Goal: Transaction & Acquisition: Purchase product/service

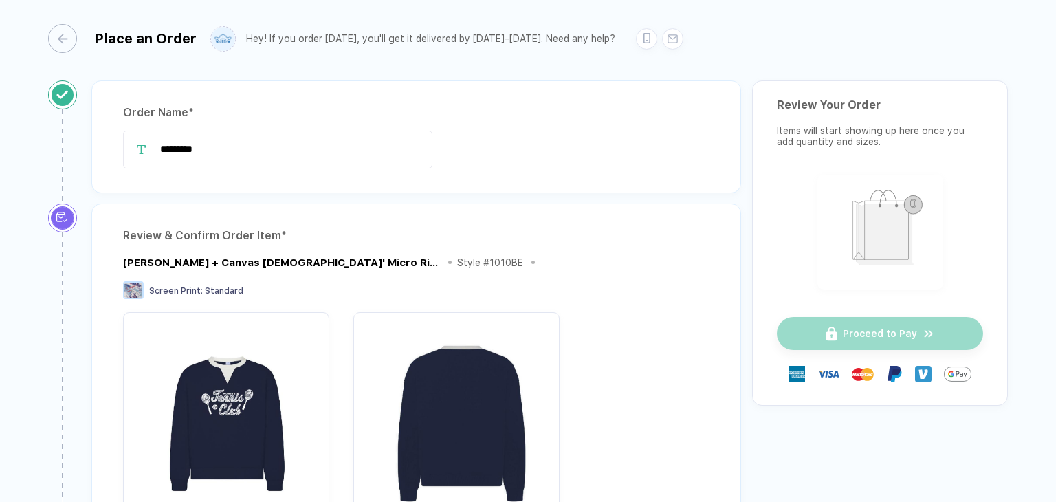
scroll to position [206, 0]
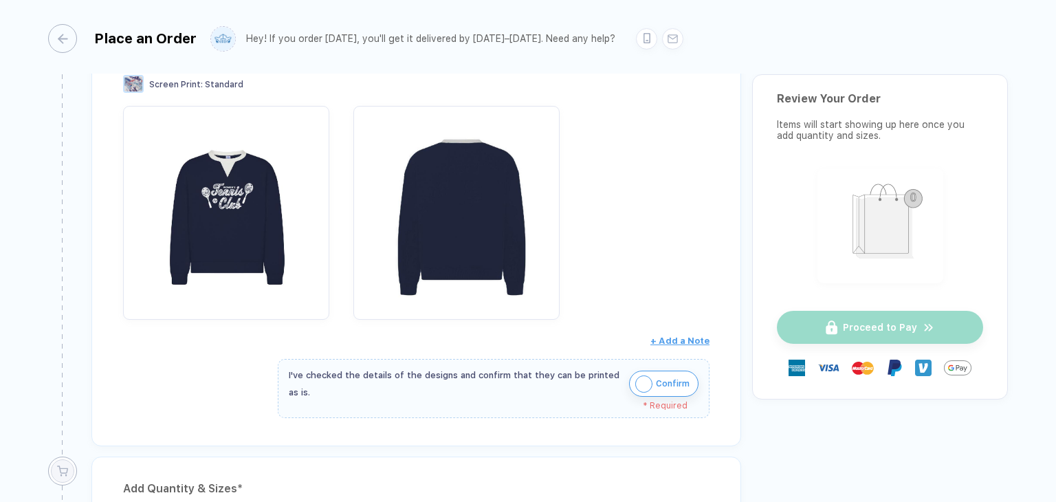
click at [666, 382] on span "Confirm" at bounding box center [673, 384] width 34 height 22
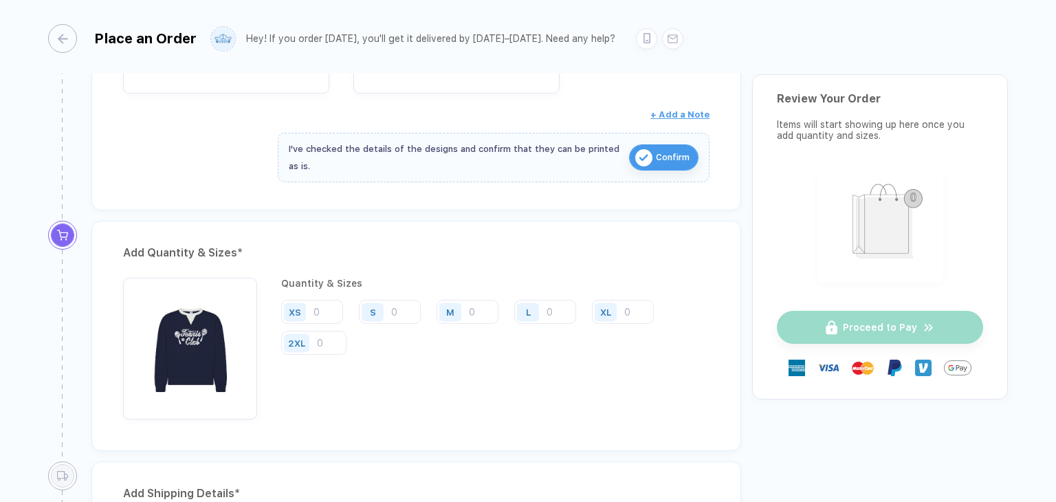
scroll to position [481, 0]
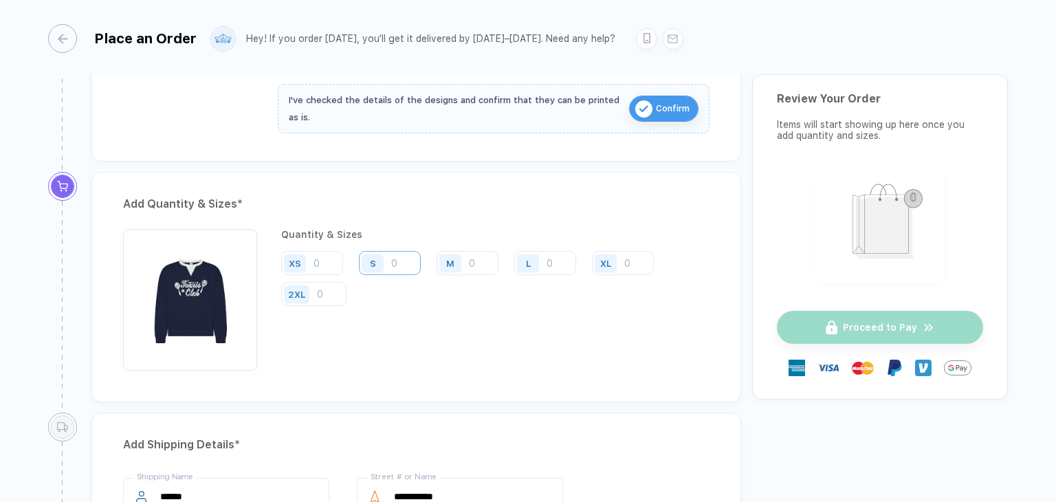
click at [401, 258] on input "number" at bounding box center [390, 263] width 62 height 24
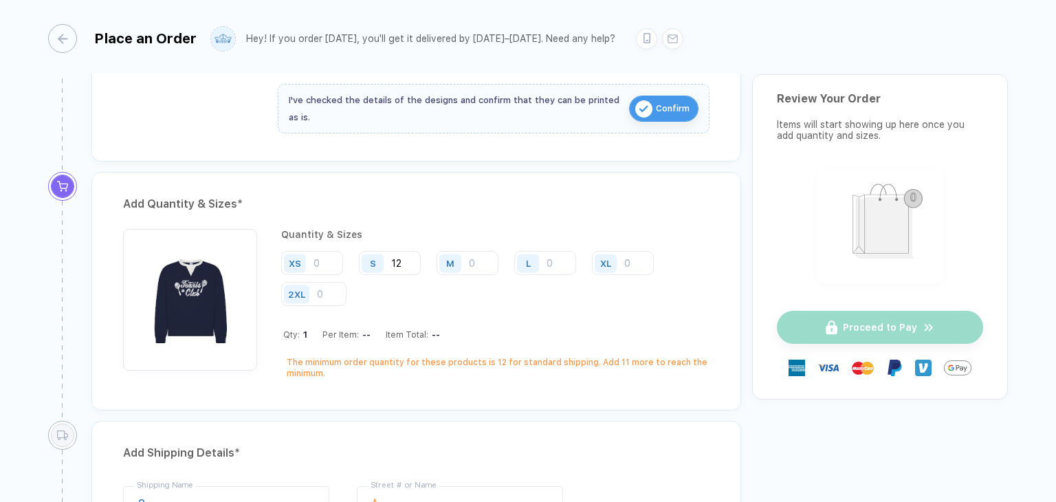
type input "12"
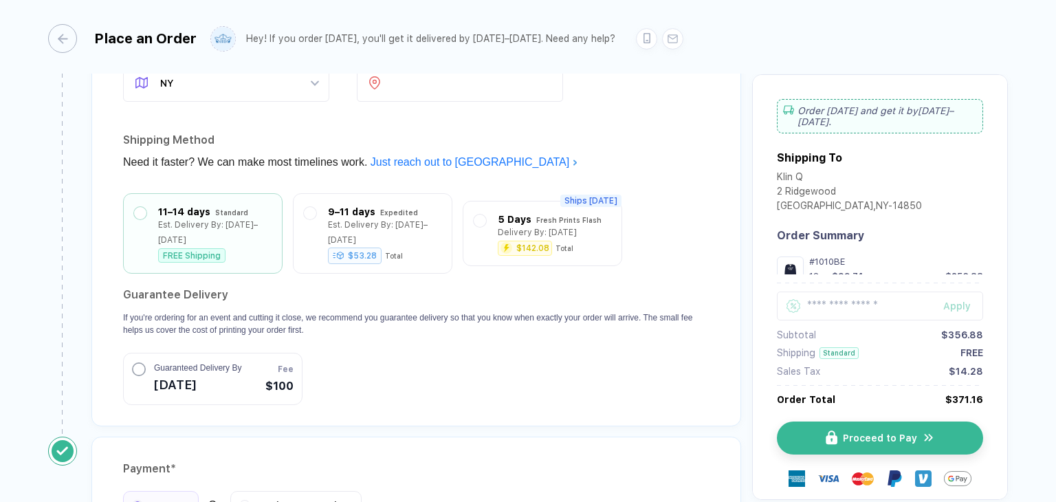
scroll to position [1201, 0]
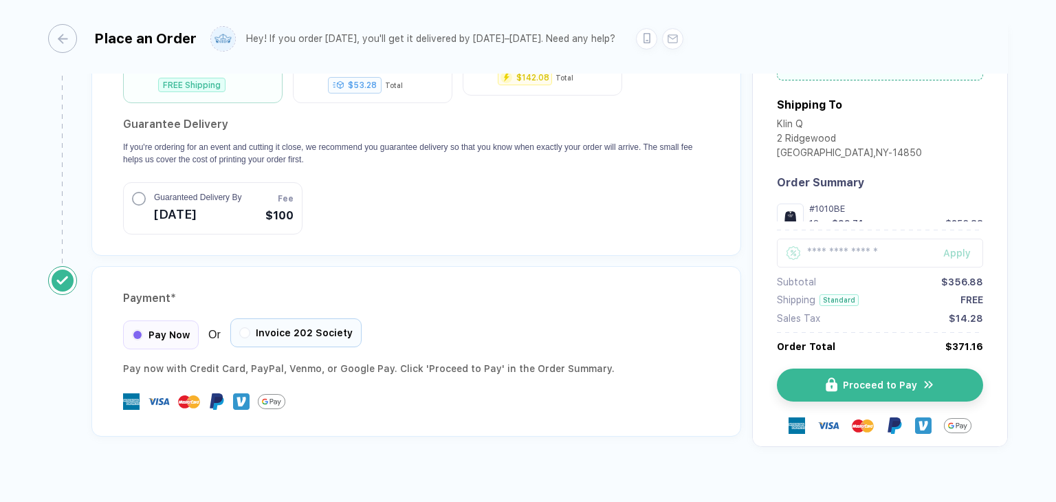
click at [305, 327] on span "Invoice 202 Society" at bounding box center [304, 332] width 97 height 11
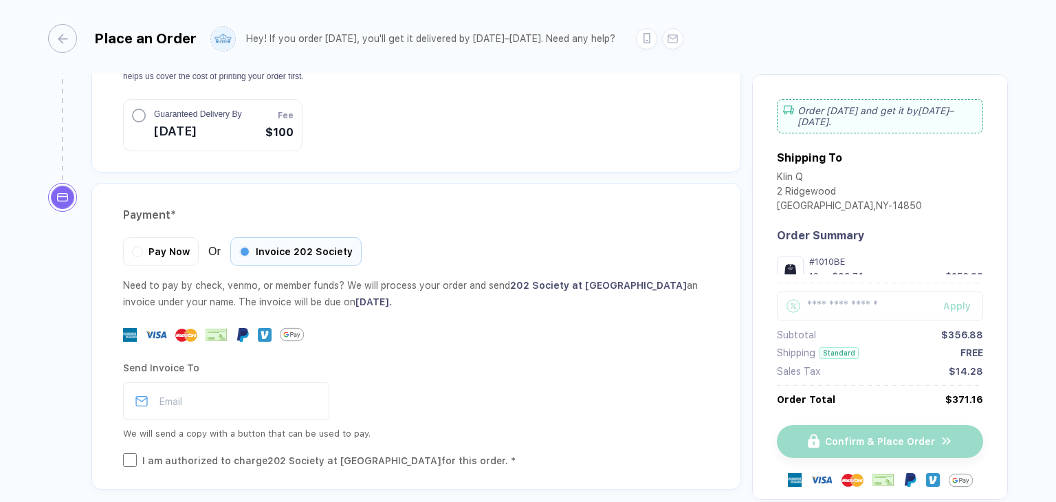
scroll to position [1337, 0]
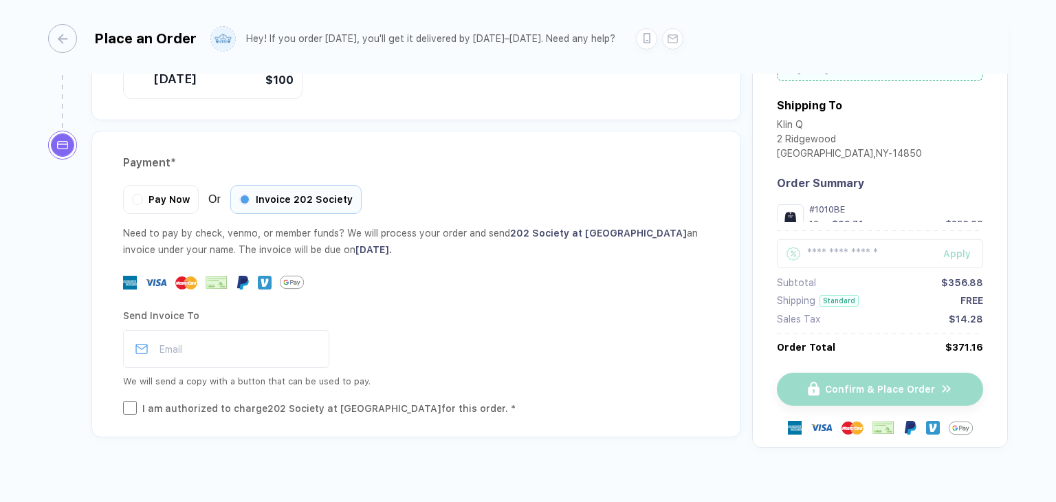
click at [154, 401] on div "I am authorized to charge 202 Society at [GEOGRAPHIC_DATA] for this order. *" at bounding box center [328, 408] width 373 height 15
click at [221, 347] on input "email" at bounding box center [226, 349] width 206 height 38
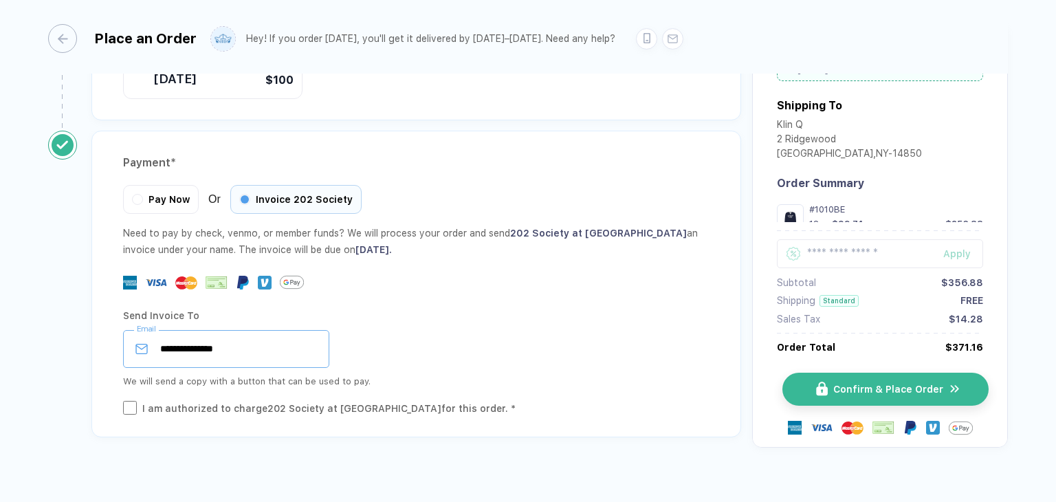
type input "**********"
click at [948, 383] on img "button" at bounding box center [954, 389] width 12 height 13
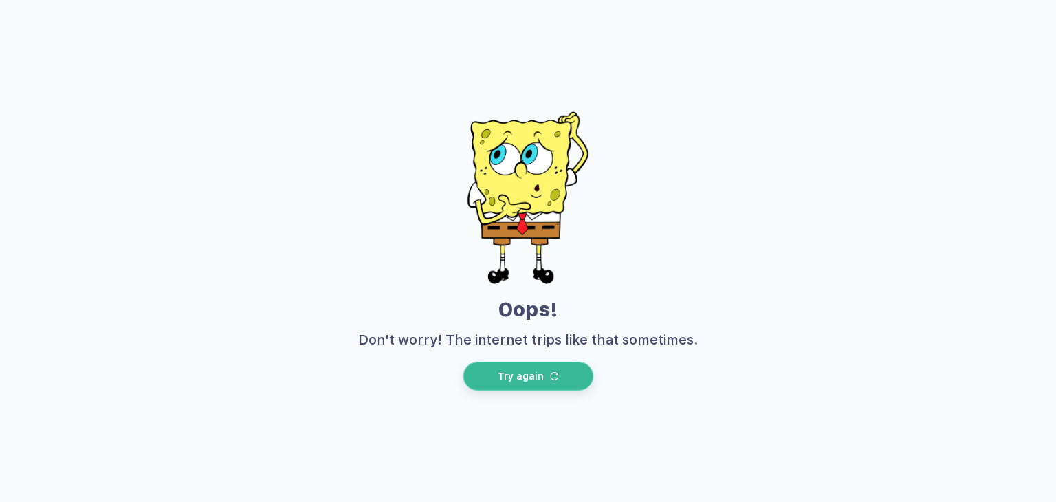
click at [529, 386] on button "Try again" at bounding box center [528, 376] width 131 height 29
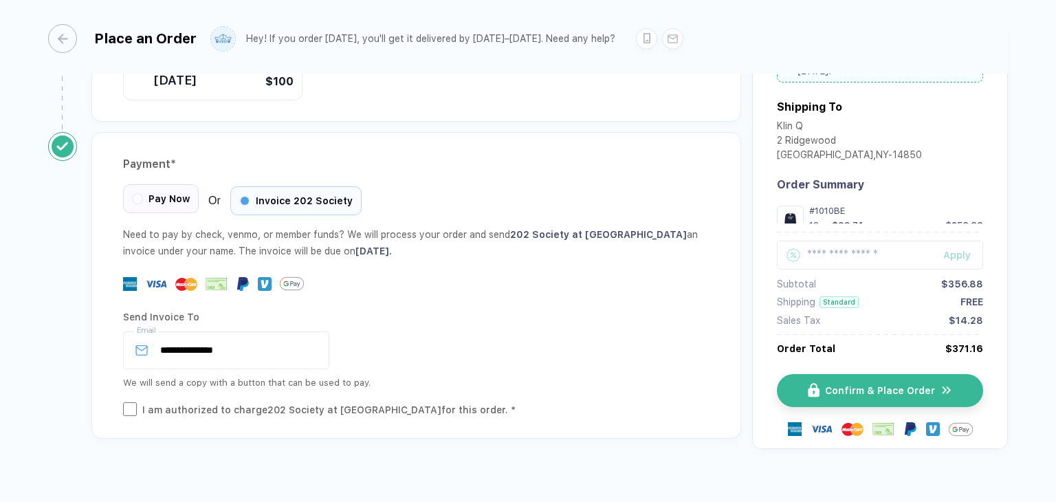
click at [143, 184] on div "Pay Now" at bounding box center [161, 198] width 76 height 29
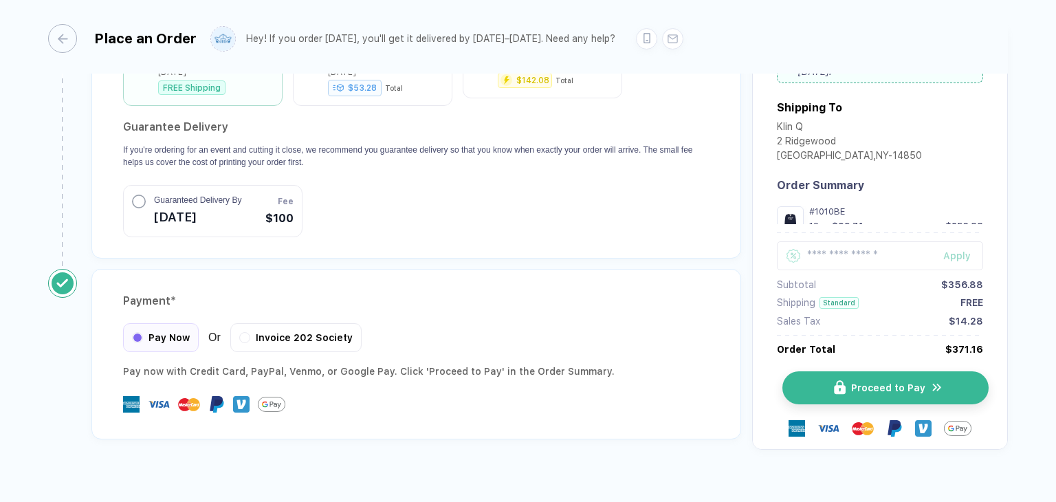
click at [853, 375] on button "Proceed to Pay" at bounding box center [885, 387] width 206 height 33
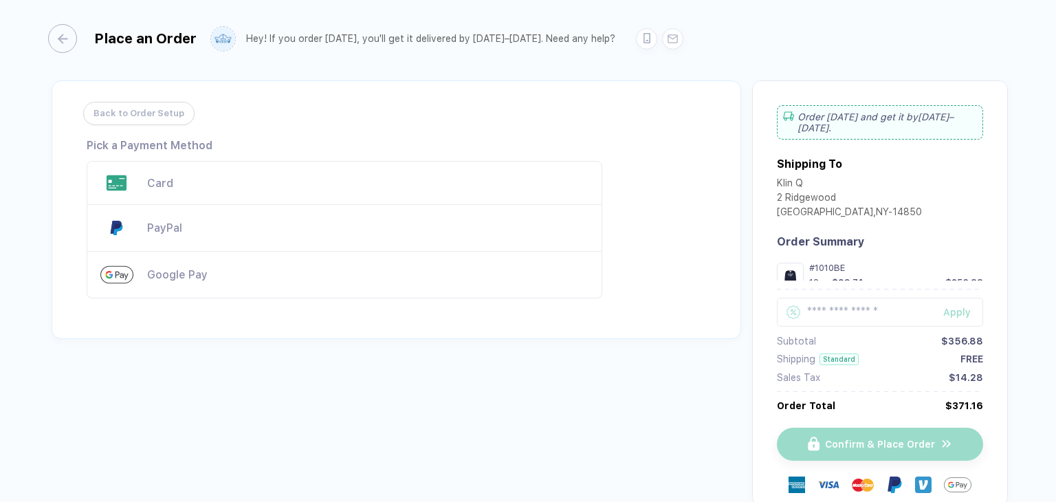
click at [179, 195] on div "Card" at bounding box center [344, 183] width 515 height 44
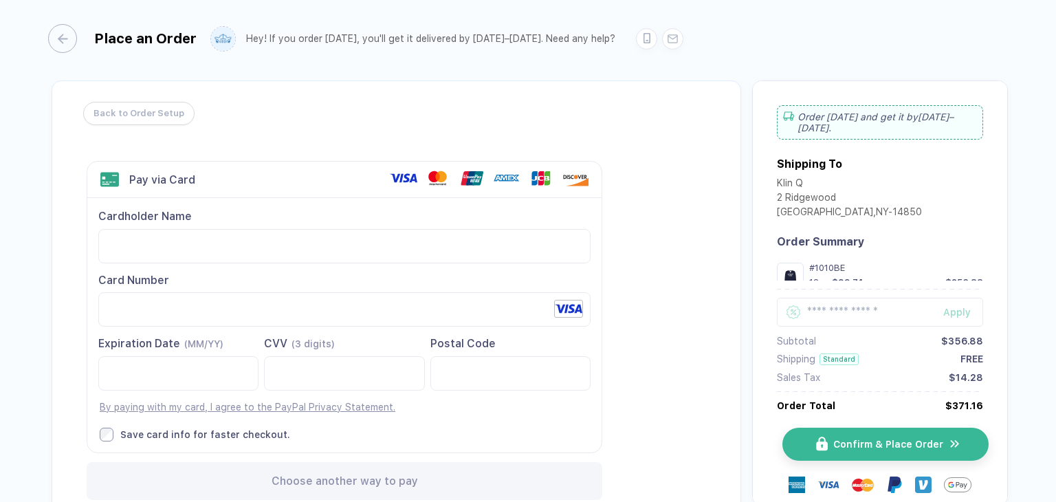
click at [870, 447] on span "Confirm & Place Order" at bounding box center [888, 443] width 110 height 11
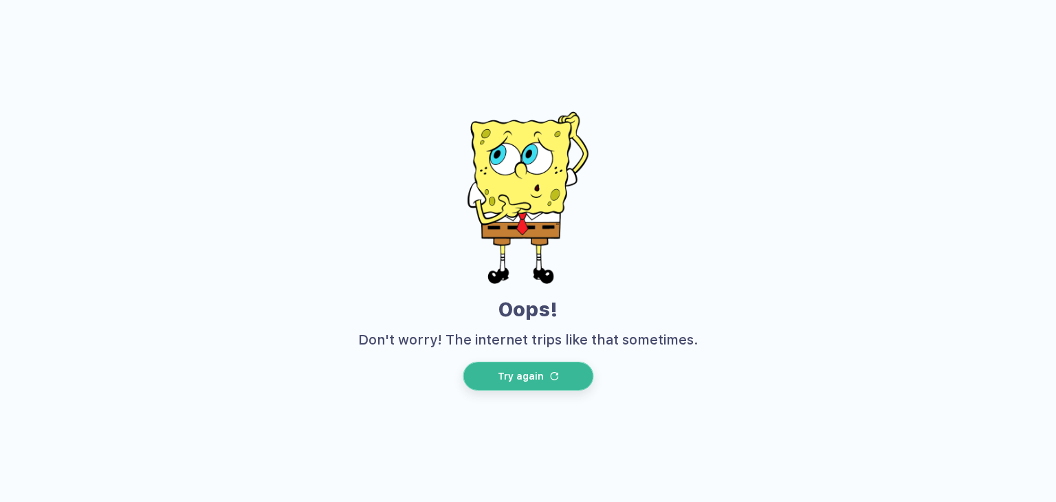
click at [496, 364] on button "Try again" at bounding box center [528, 376] width 131 height 29
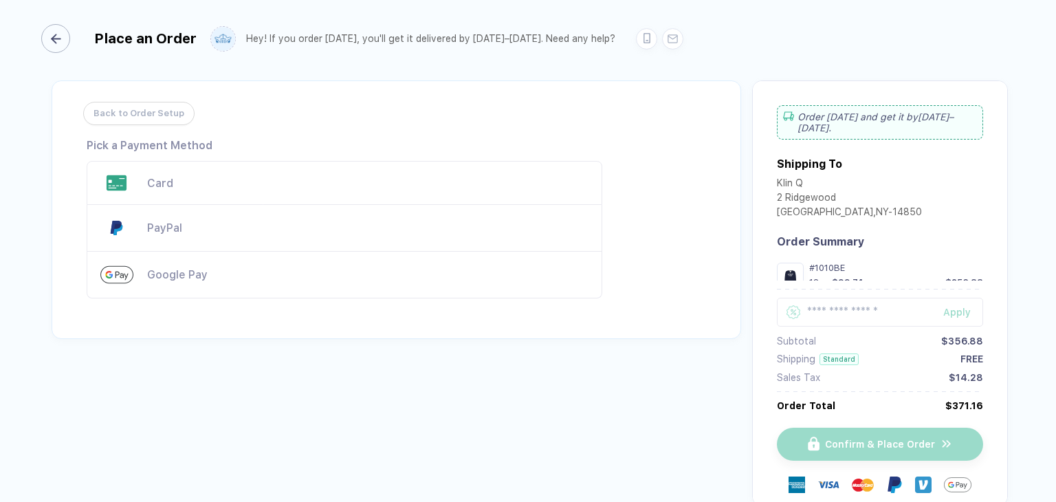
drag, startPoint x: 612, startPoint y: 389, endPoint x: 71, endPoint y: 38, distance: 644.3
click at [70, 38] on div "button" at bounding box center [55, 38] width 29 height 29
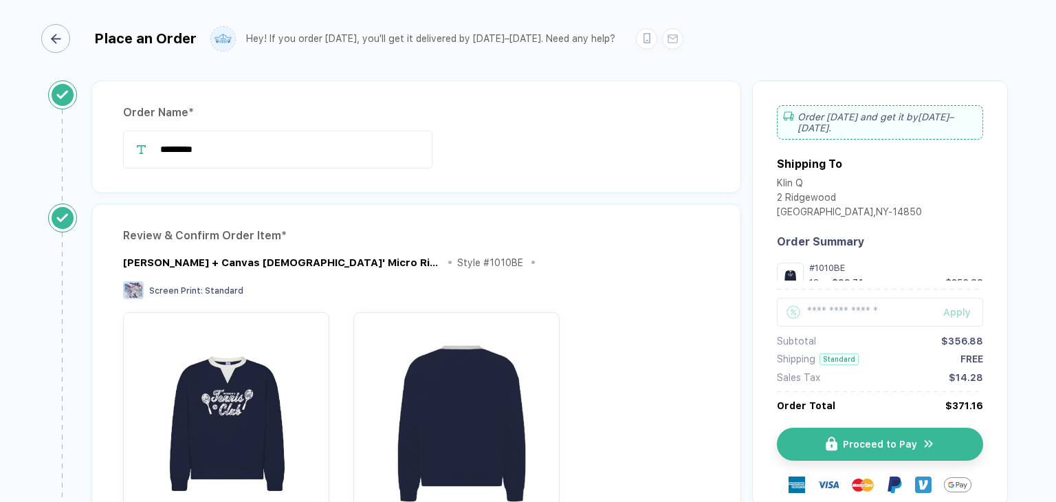
click at [59, 44] on div "button" at bounding box center [55, 38] width 29 height 29
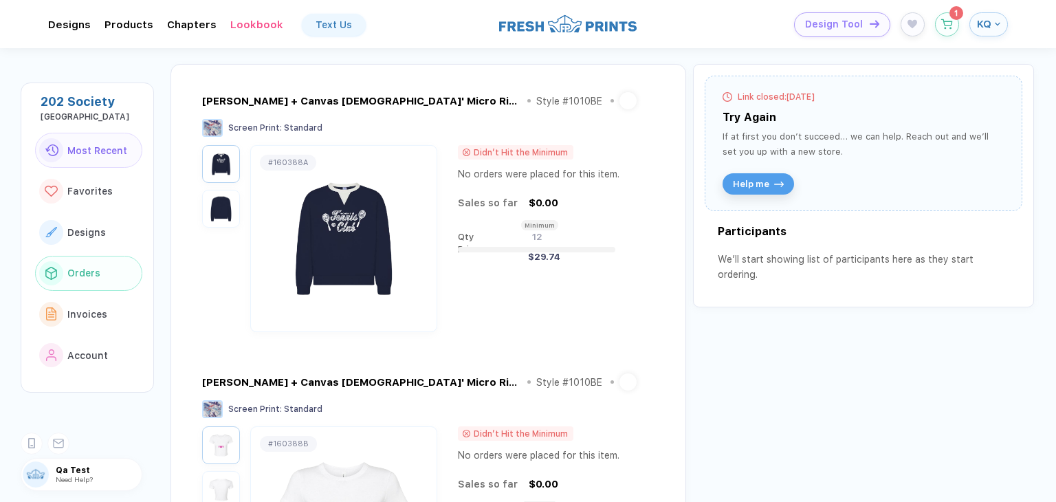
click at [109, 269] on button "Orders" at bounding box center [88, 274] width 107 height 36
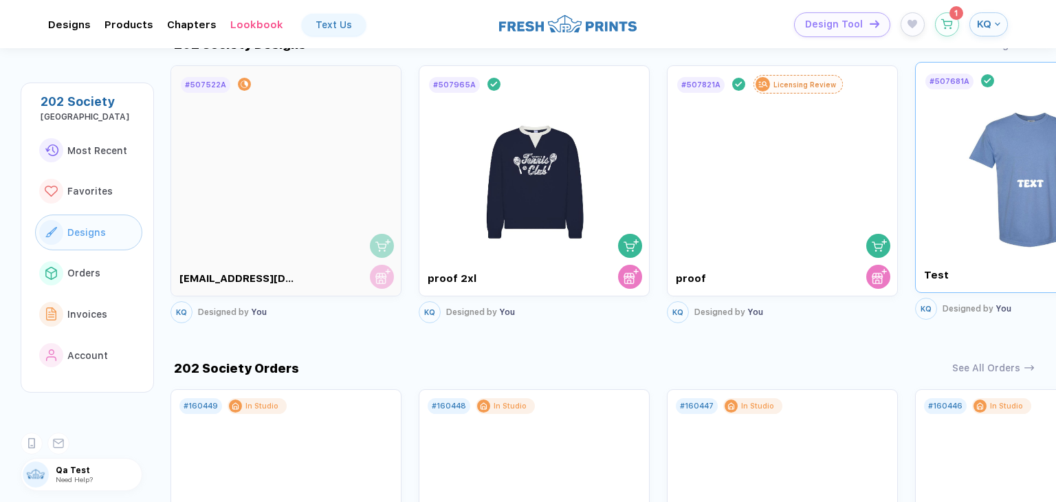
scroll to position [929, 0]
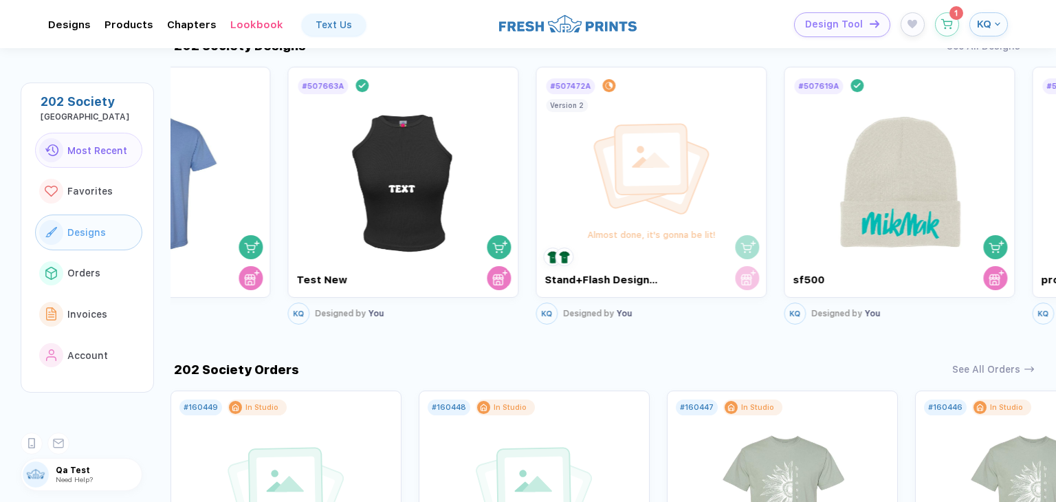
drag, startPoint x: 823, startPoint y: 160, endPoint x: 65, endPoint y: 164, distance: 758.8
click at [66, 164] on div "202 Society [GEOGRAPHIC_DATA] Most Recent Favorites Designs Orders Invoices Acc…" at bounding box center [528, 251] width 1056 height 502
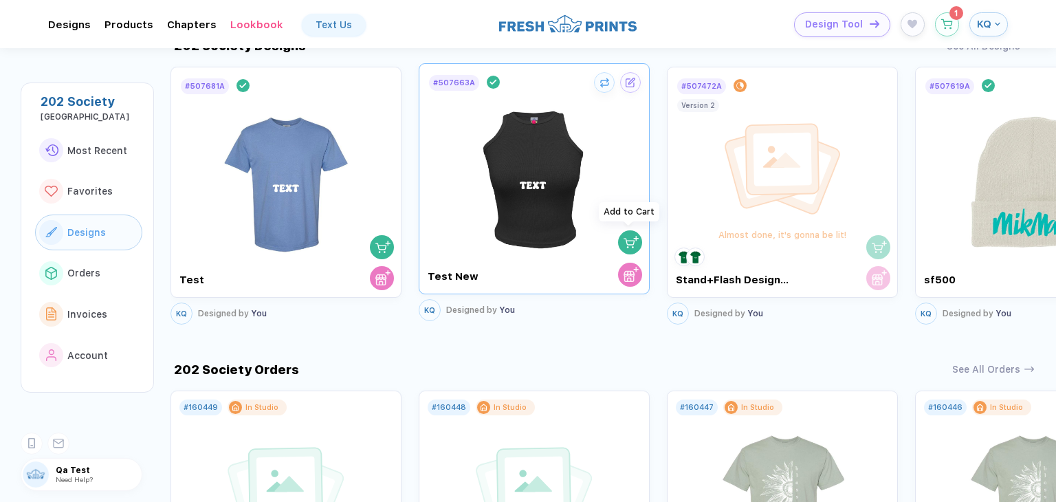
click at [621, 233] on div "button" at bounding box center [630, 242] width 19 height 19
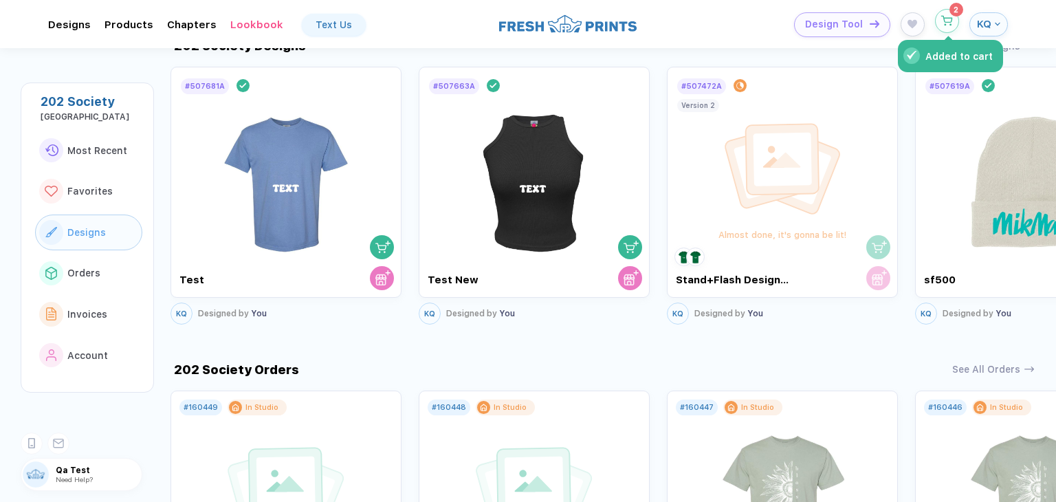
click at [957, 13] on span "2" at bounding box center [955, 9] width 5 height 8
click at [948, 20] on icon "button" at bounding box center [947, 21] width 12 height 10
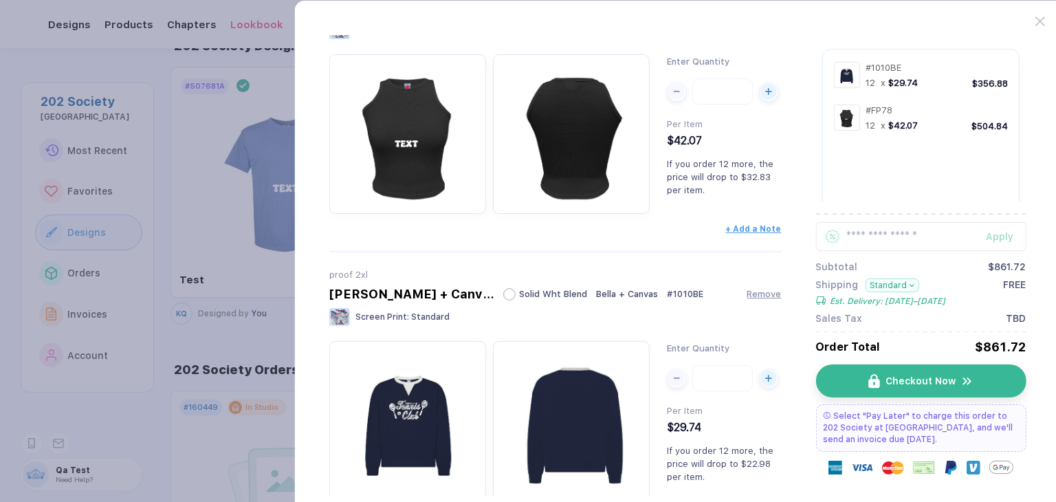
scroll to position [144, 0]
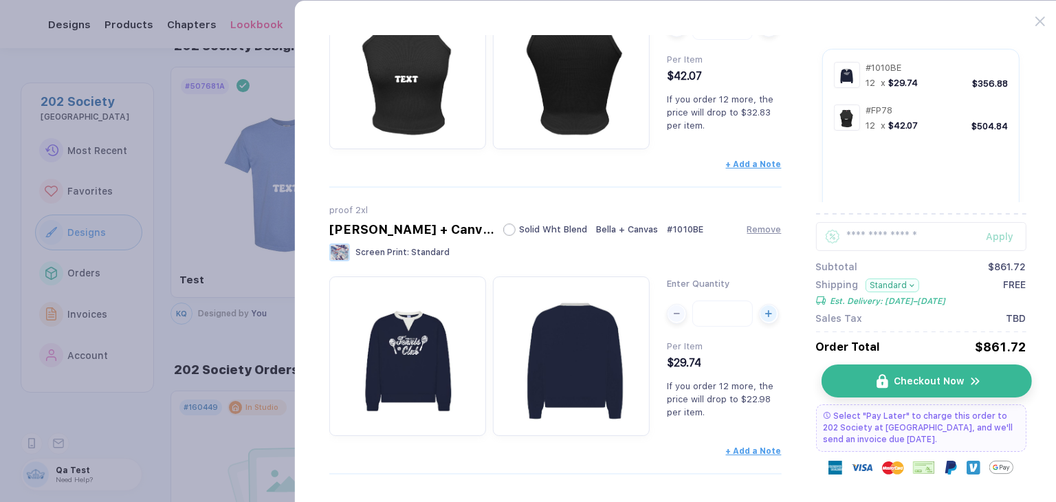
click at [879, 379] on img "button" at bounding box center [882, 381] width 12 height 14
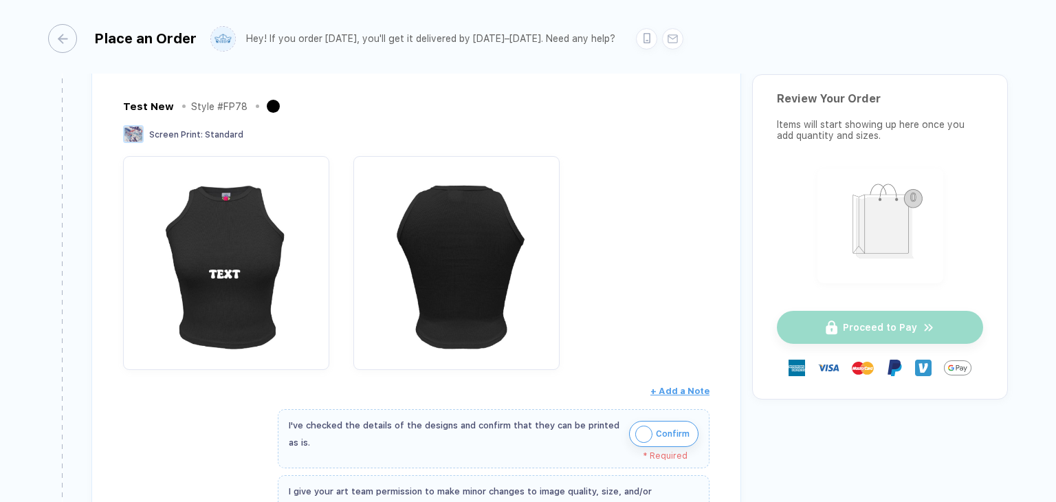
scroll to position [687, 0]
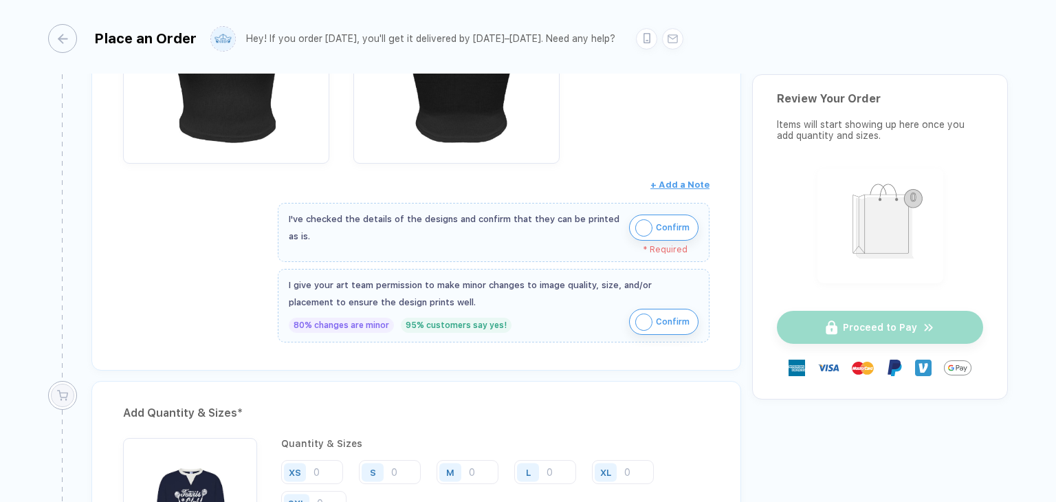
click at [652, 229] on button "Confirm" at bounding box center [663, 227] width 69 height 26
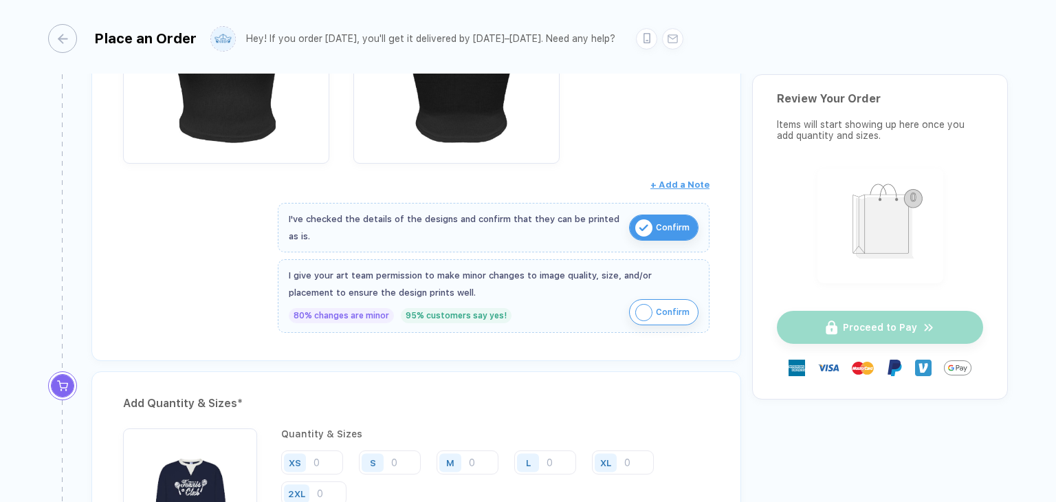
click at [644, 304] on img "button" at bounding box center [643, 312] width 17 height 17
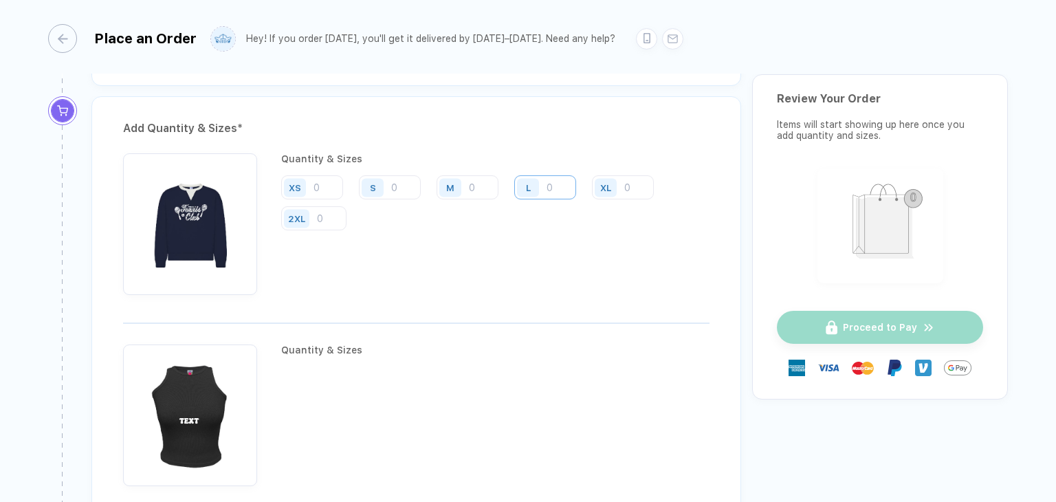
click at [564, 181] on input "number" at bounding box center [545, 187] width 62 height 24
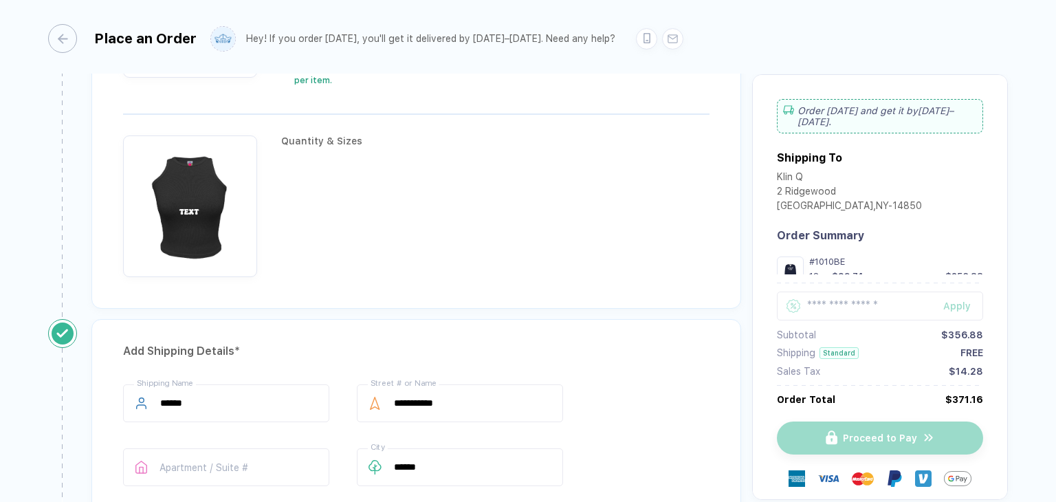
scroll to position [1100, 0]
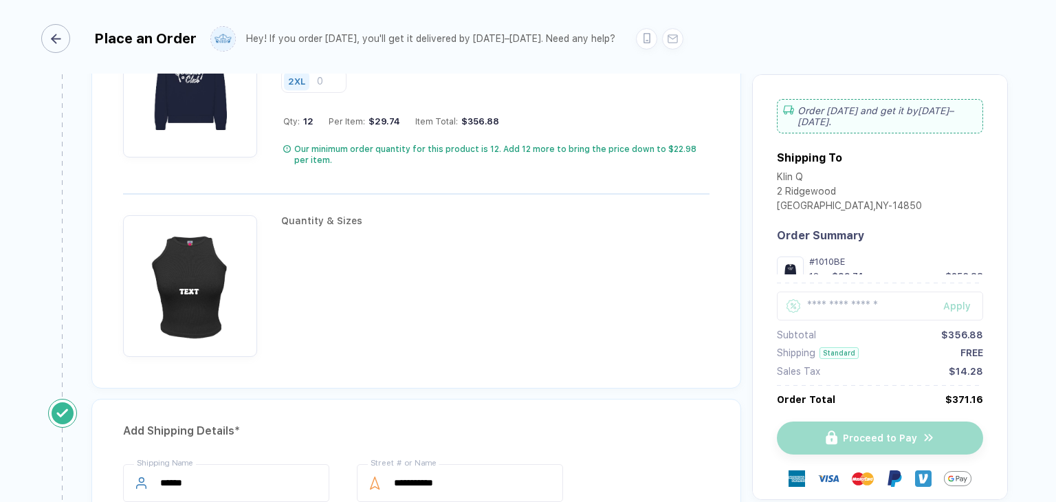
type input "12"
click at [59, 49] on div "button" at bounding box center [55, 38] width 29 height 29
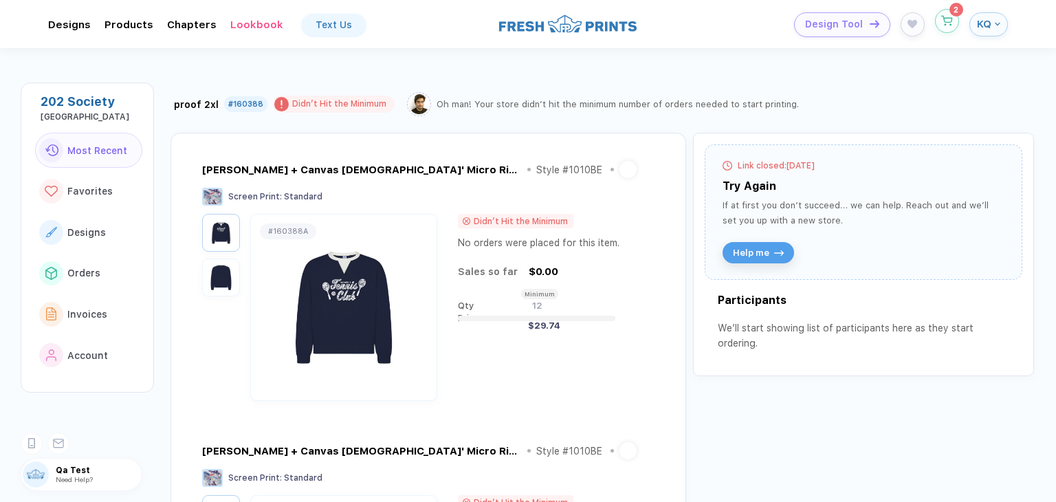
click at [943, 17] on icon "button" at bounding box center [947, 21] width 12 height 10
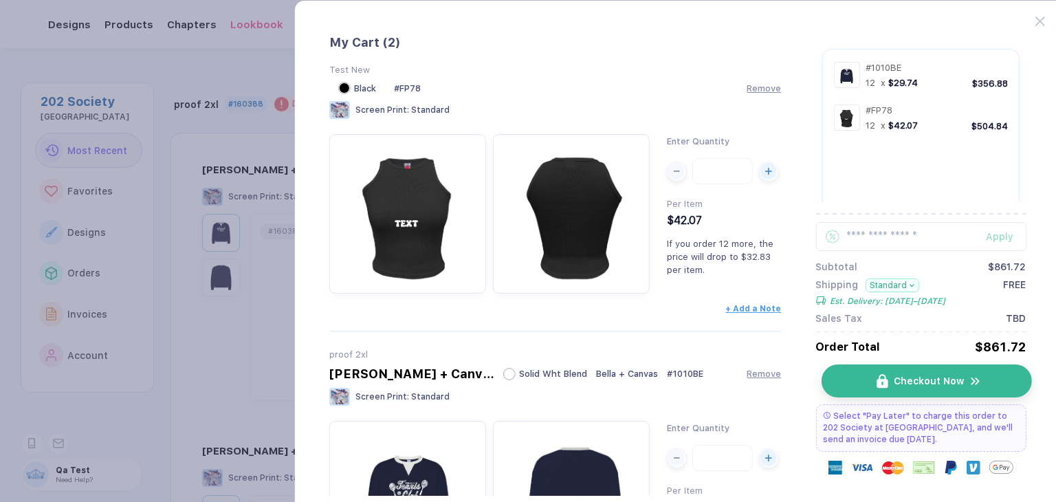
click at [935, 385] on span "Checkout Now" at bounding box center [928, 380] width 70 height 11
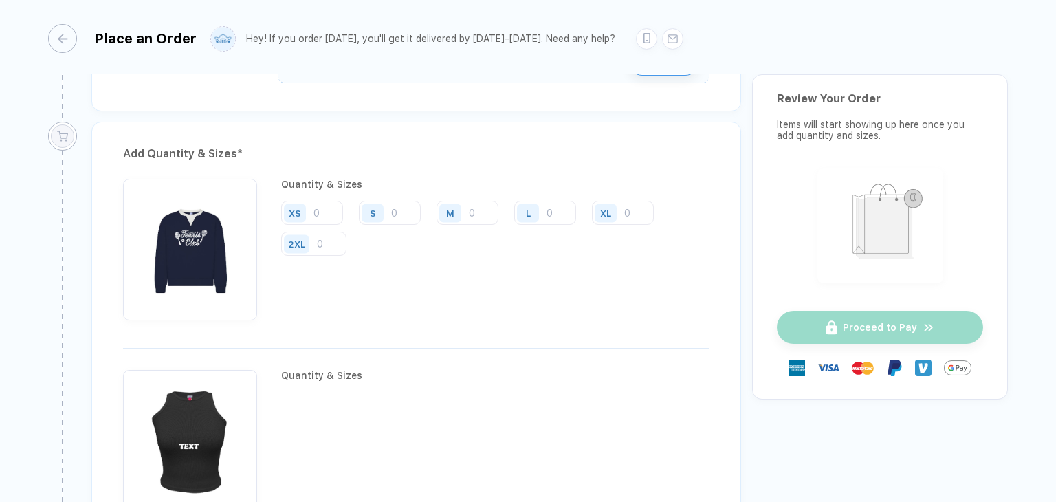
scroll to position [915, 0]
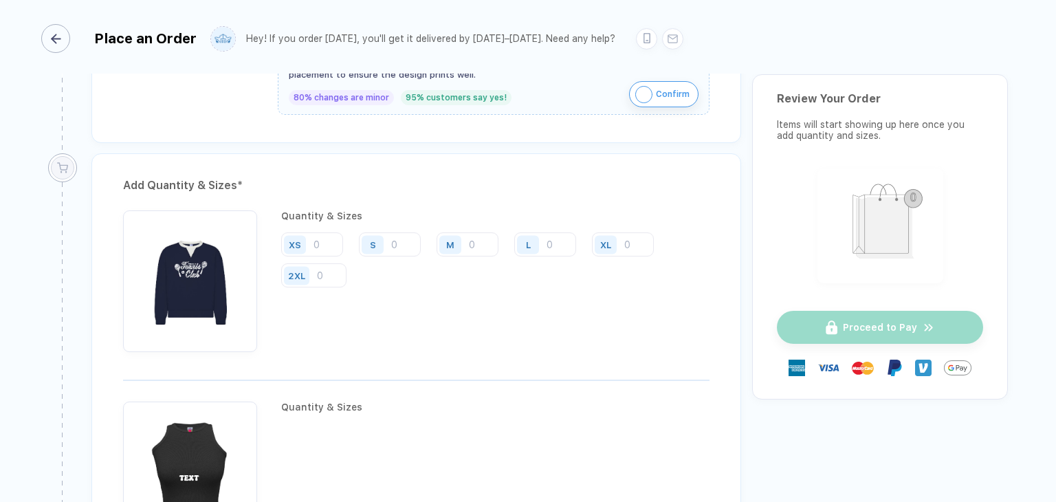
click at [52, 42] on div "button" at bounding box center [55, 38] width 29 height 29
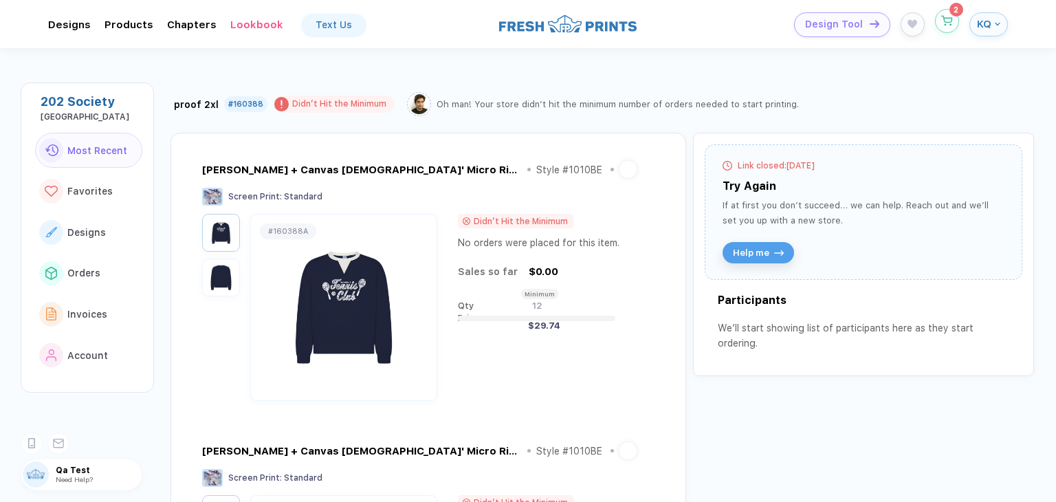
click at [946, 27] on button "button" at bounding box center [947, 21] width 24 height 24
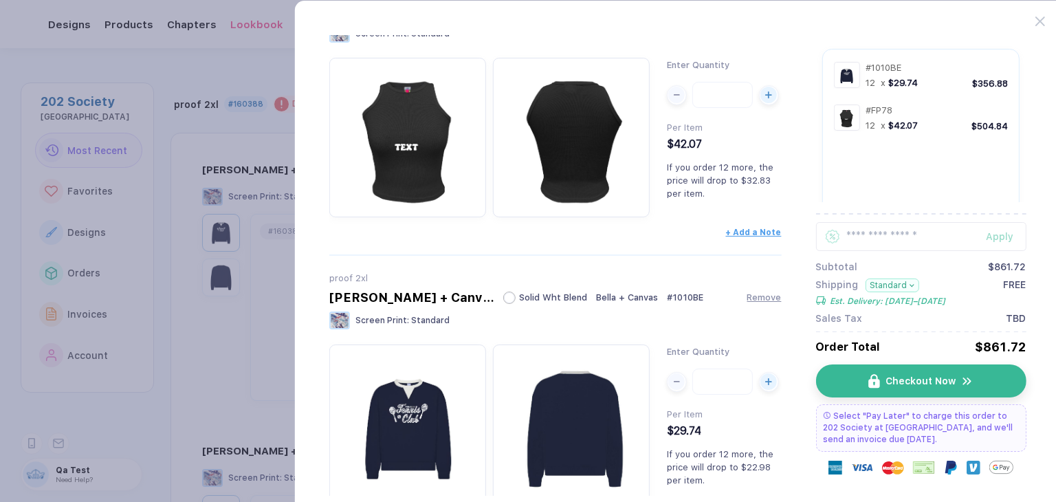
scroll to position [144, 0]
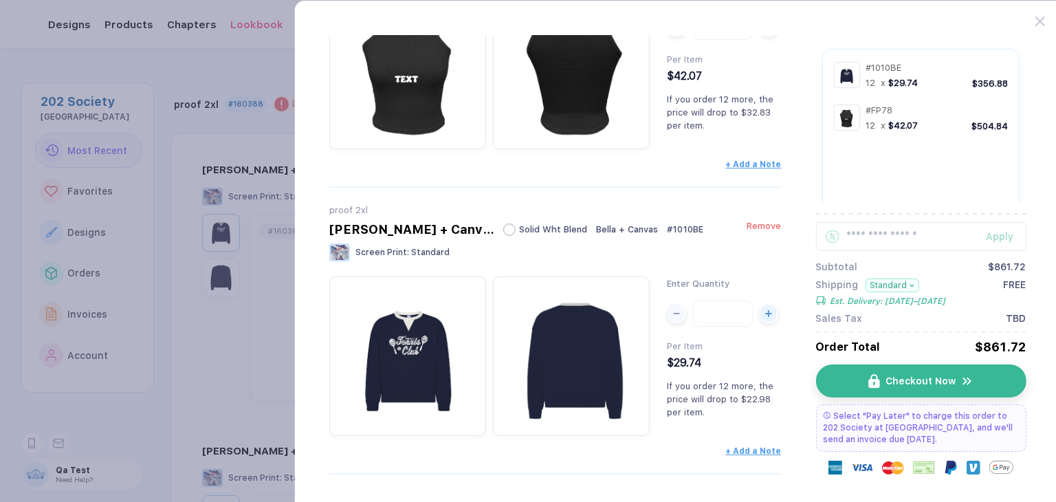
click at [775, 225] on span "Remove" at bounding box center [763, 226] width 34 height 10
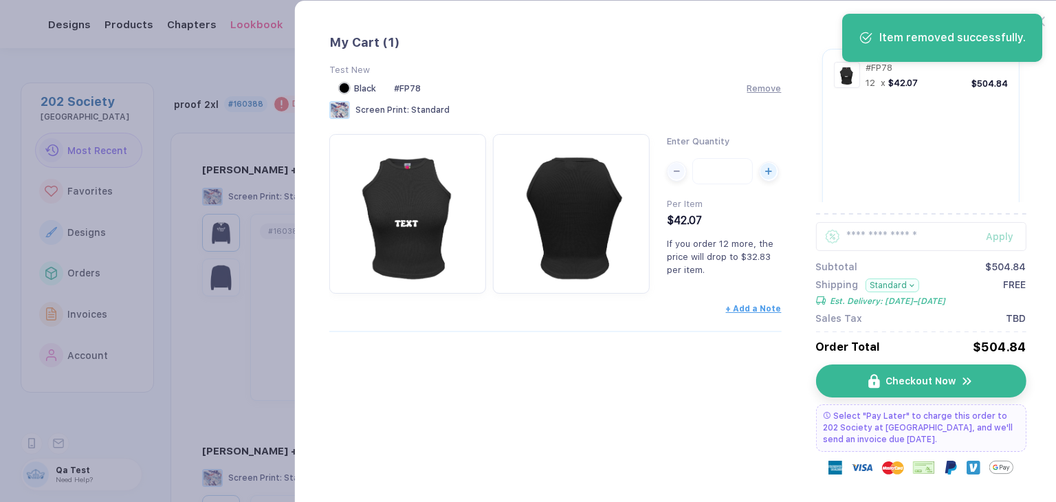
click at [159, 328] on button "button" at bounding box center [528, 251] width 1056 height 502
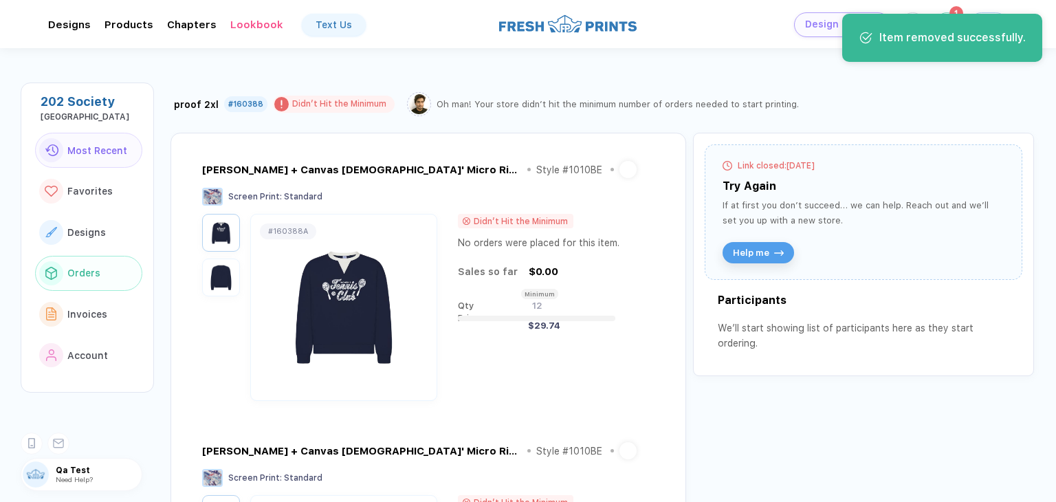
click at [104, 270] on button "Orders" at bounding box center [88, 274] width 107 height 36
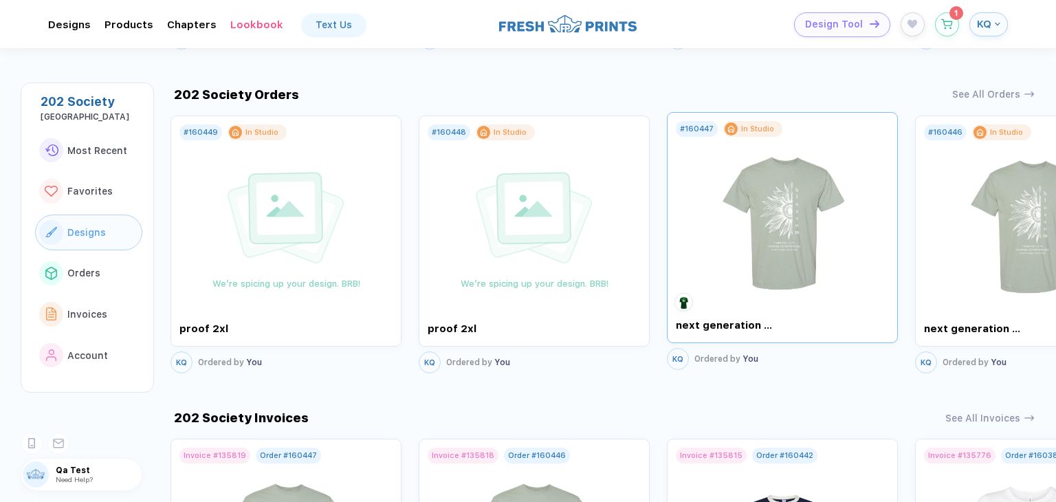
scroll to position [998, 0]
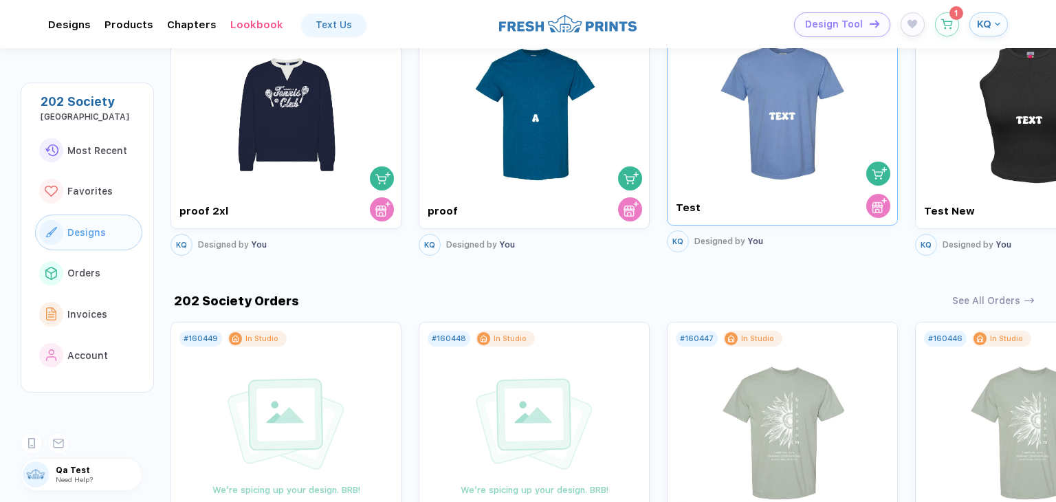
click at [876, 166] on img "button" at bounding box center [878, 173] width 15 height 15
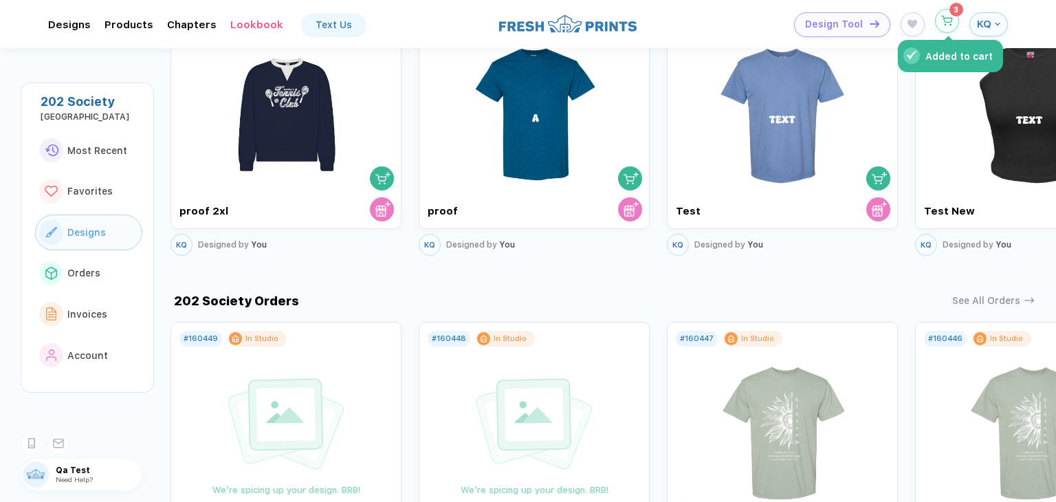
click at [950, 21] on icon "button" at bounding box center [947, 21] width 12 height 10
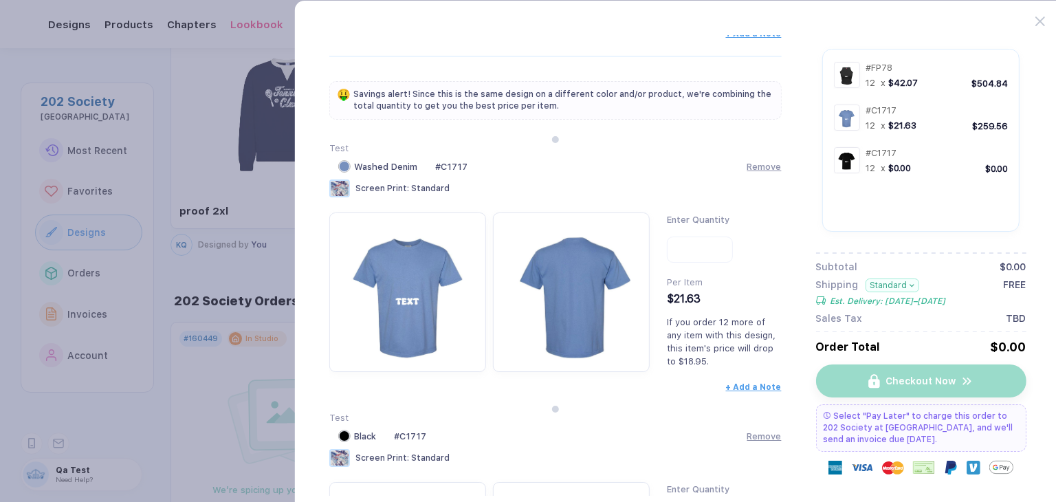
scroll to position [478, 0]
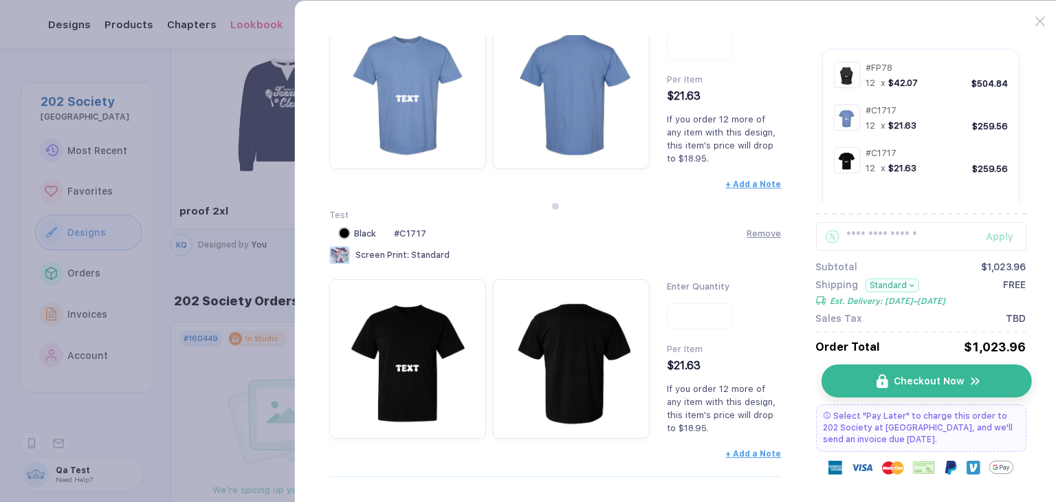
click at [898, 392] on button "Checkout Now" at bounding box center [926, 380] width 210 height 33
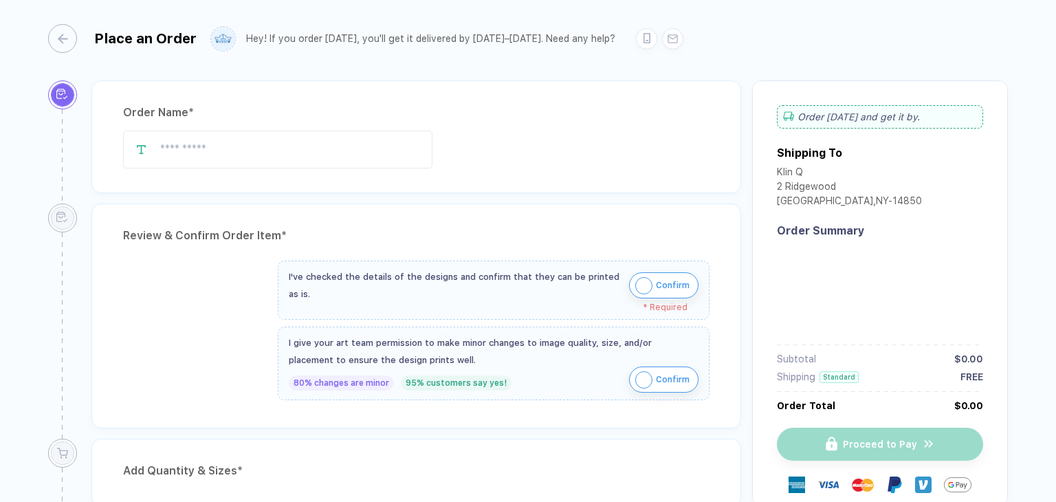
type input "********"
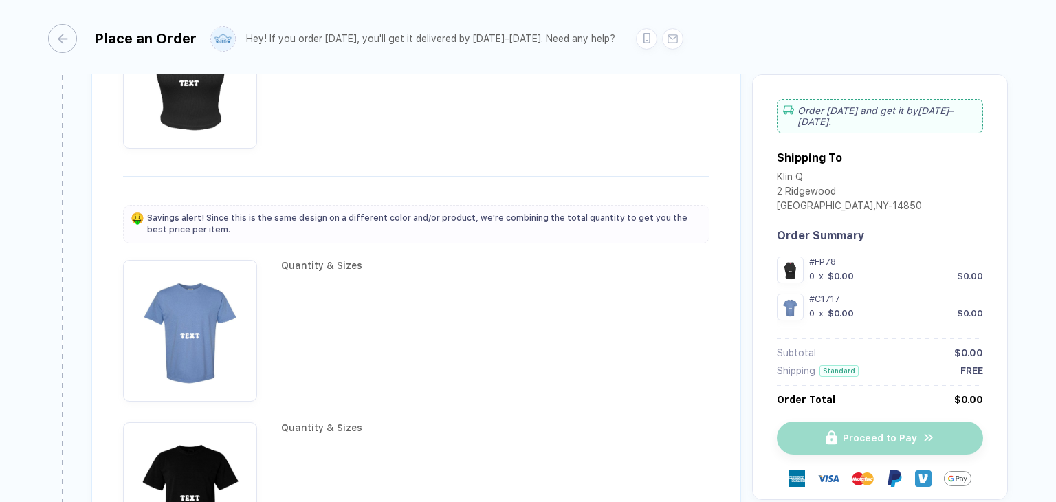
scroll to position [1237, 0]
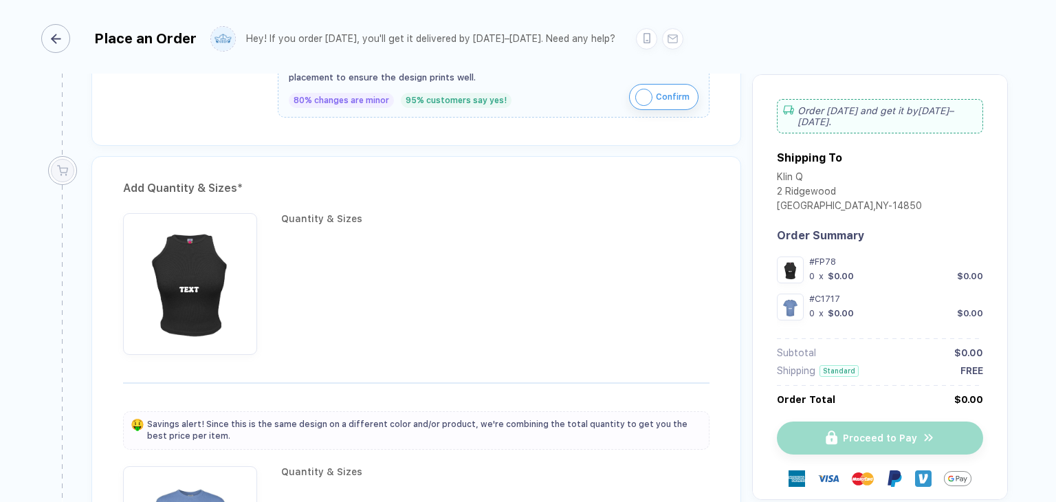
click at [69, 28] on button "button" at bounding box center [58, 38] width 29 height 29
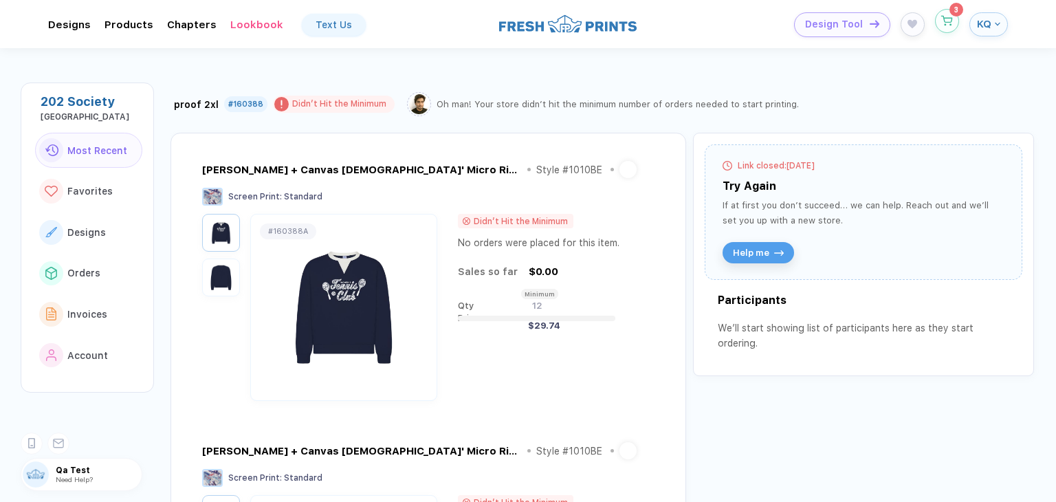
click at [942, 27] on button "button" at bounding box center [947, 21] width 24 height 24
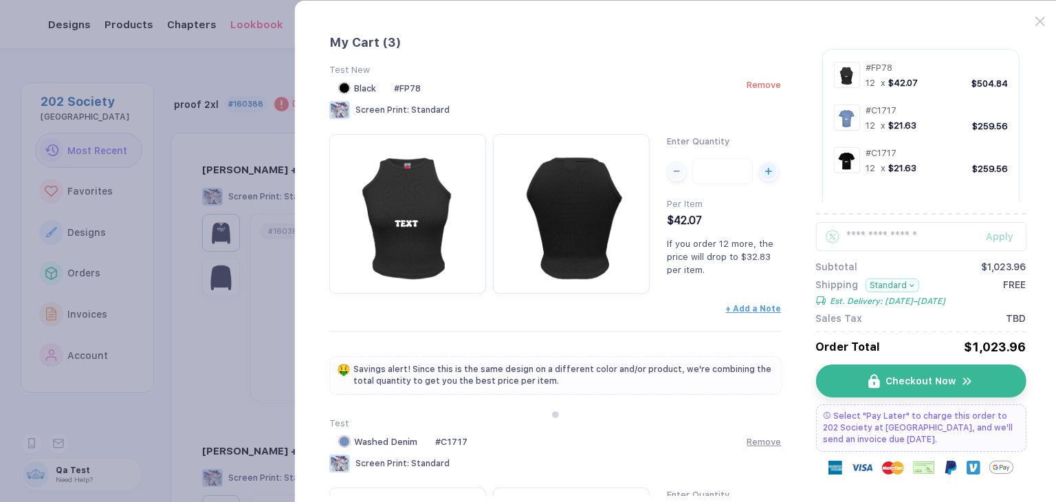
click at [773, 83] on span "Remove" at bounding box center [763, 85] width 34 height 10
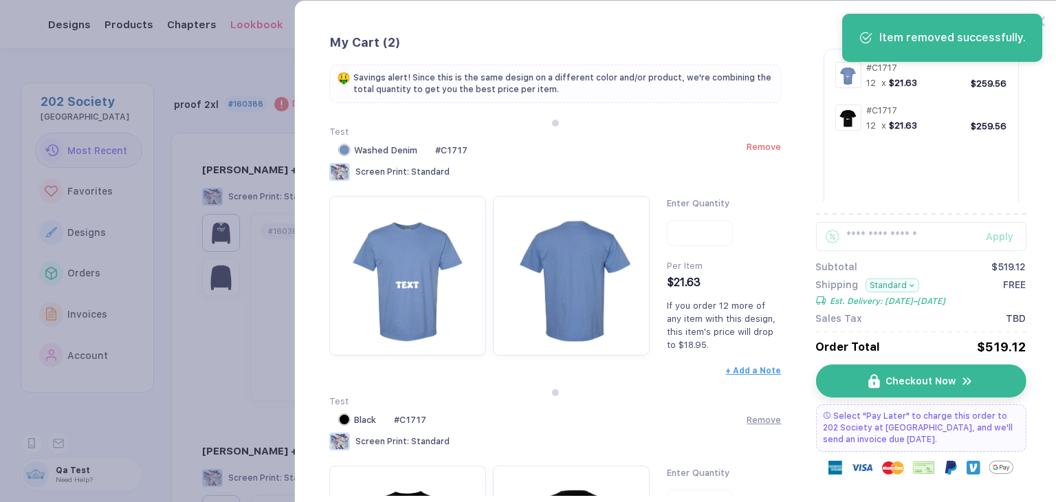
click at [776, 144] on span "Remove" at bounding box center [763, 147] width 34 height 10
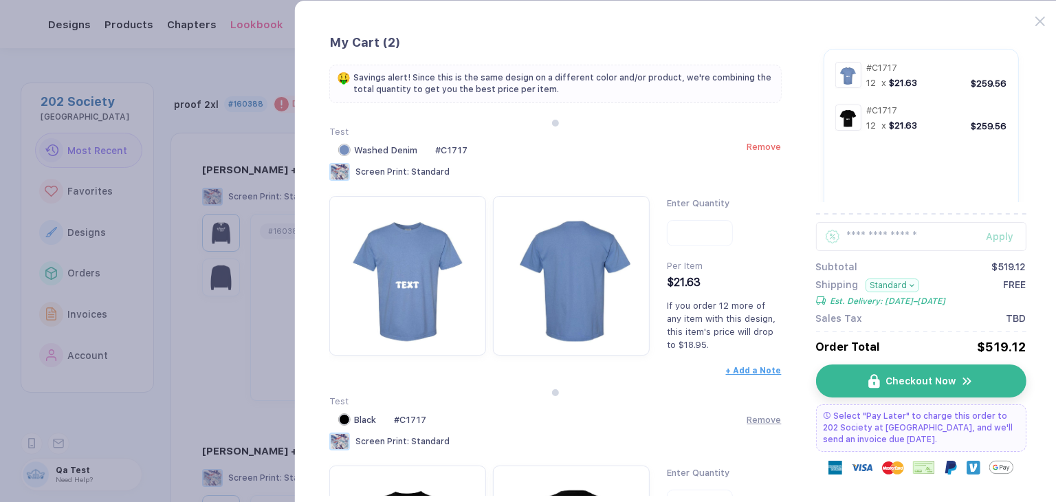
click at [768, 146] on span "Remove" at bounding box center [763, 147] width 34 height 10
click at [759, 148] on span "Remove" at bounding box center [763, 147] width 34 height 10
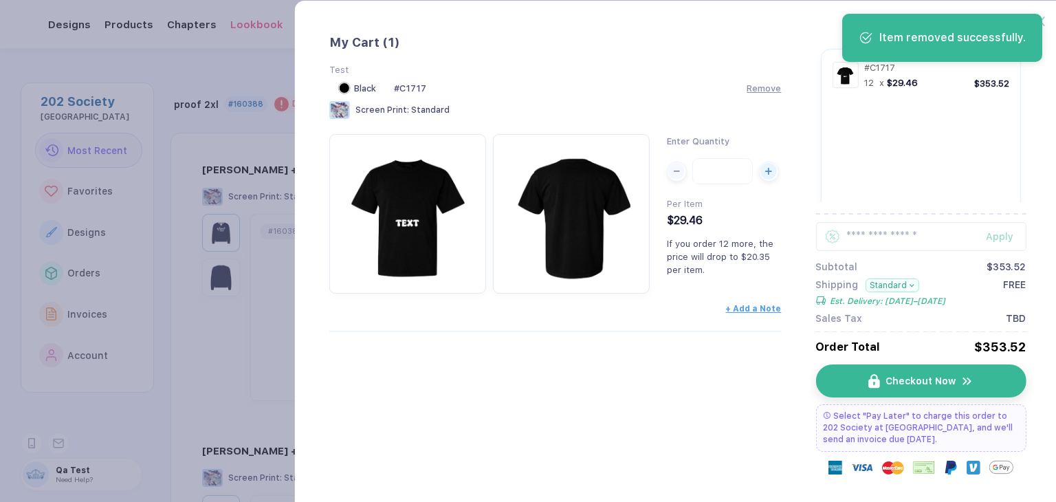
drag, startPoint x: 154, startPoint y: 347, endPoint x: 234, endPoint y: 323, distance: 83.9
click at [155, 346] on button "button" at bounding box center [528, 251] width 1056 height 502
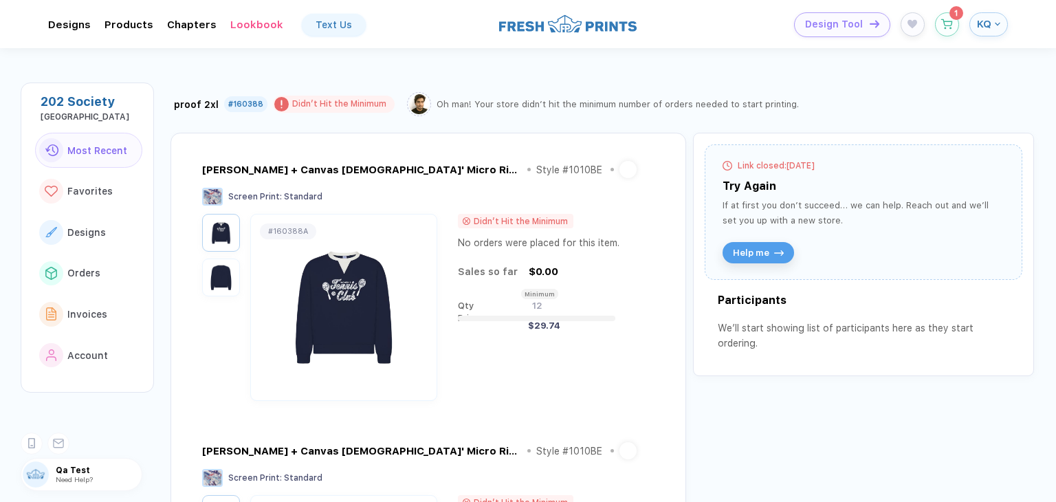
click at [952, 27] on button "button" at bounding box center [947, 24] width 24 height 24
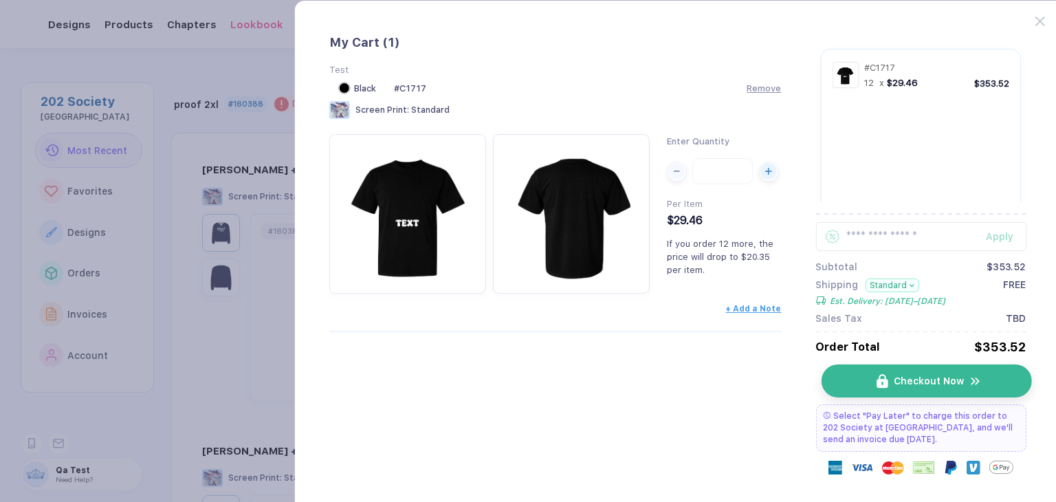
click at [929, 392] on button "Checkout Now" at bounding box center [926, 380] width 210 height 33
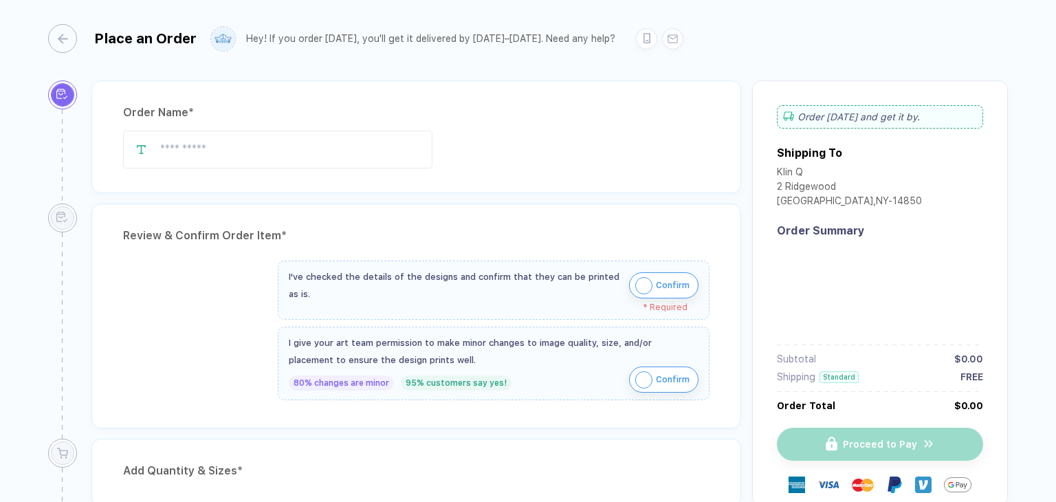
type input "****"
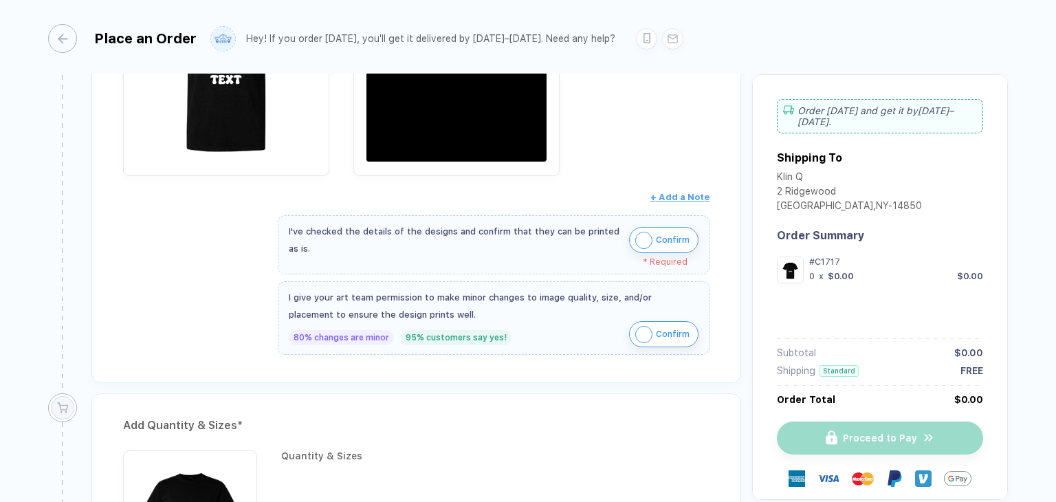
scroll to position [481, 0]
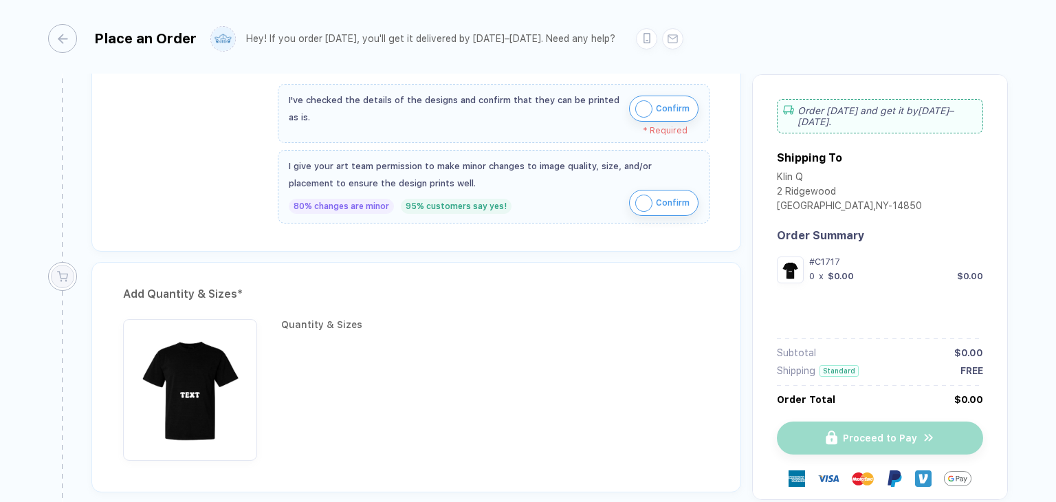
click at [639, 109] on img "button" at bounding box center [643, 108] width 17 height 17
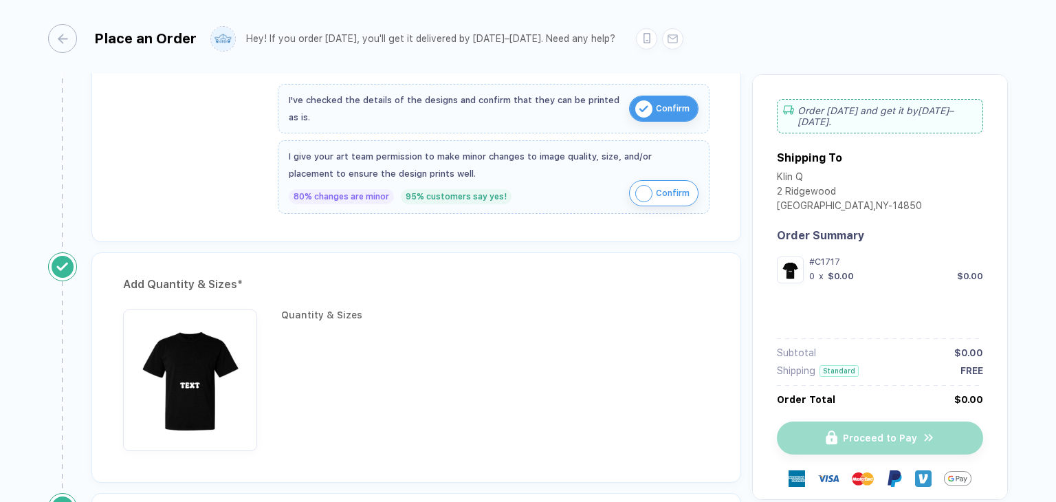
click at [669, 190] on span "Confirm" at bounding box center [673, 193] width 34 height 22
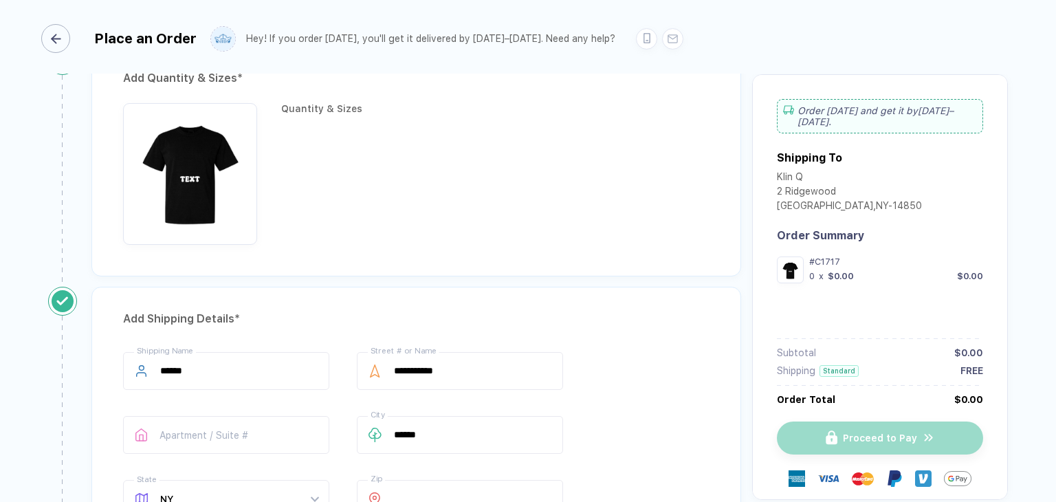
click at [60, 41] on icon "button" at bounding box center [56, 39] width 10 height 10
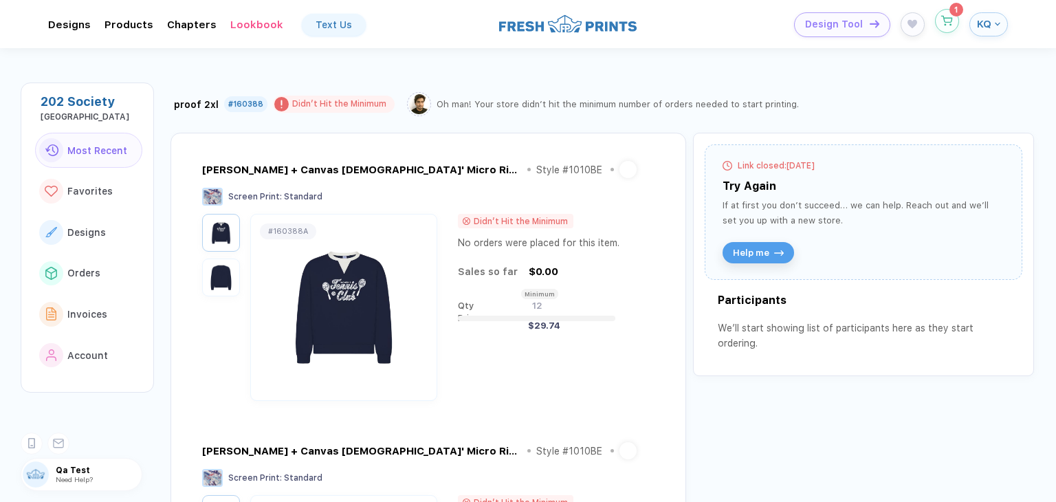
click at [943, 30] on button "button" at bounding box center [947, 21] width 24 height 24
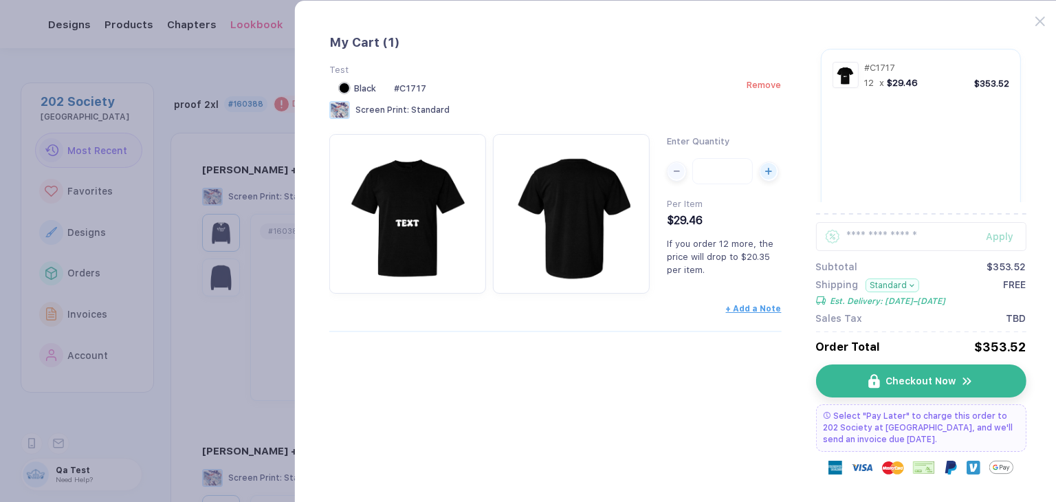
click at [755, 82] on span "Remove" at bounding box center [763, 85] width 34 height 10
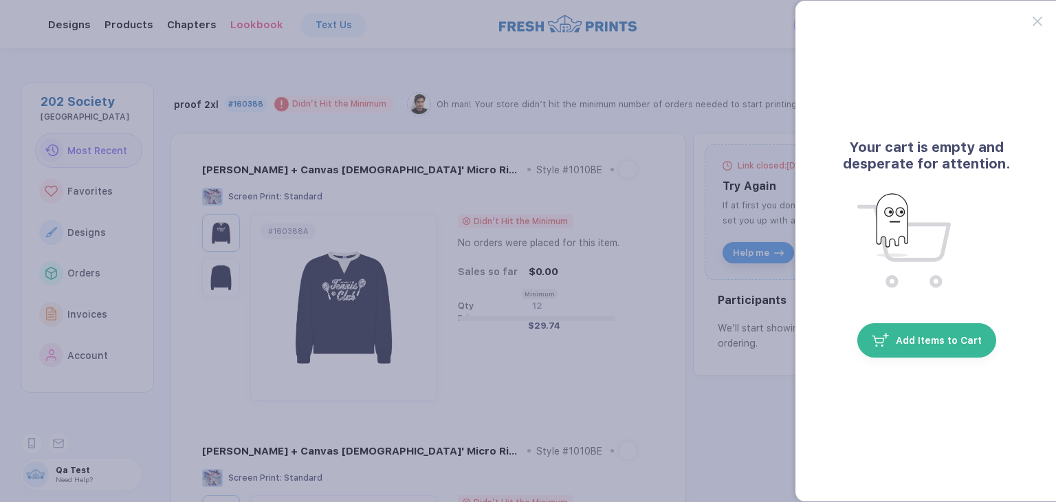
click at [117, 241] on button "button" at bounding box center [528, 251] width 1056 height 502
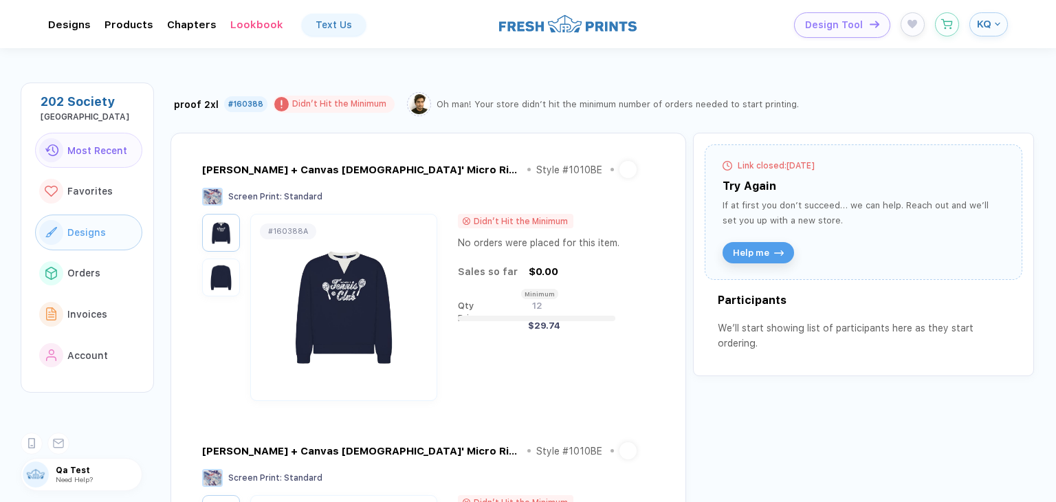
click at [117, 232] on button "Designs" at bounding box center [88, 232] width 107 height 36
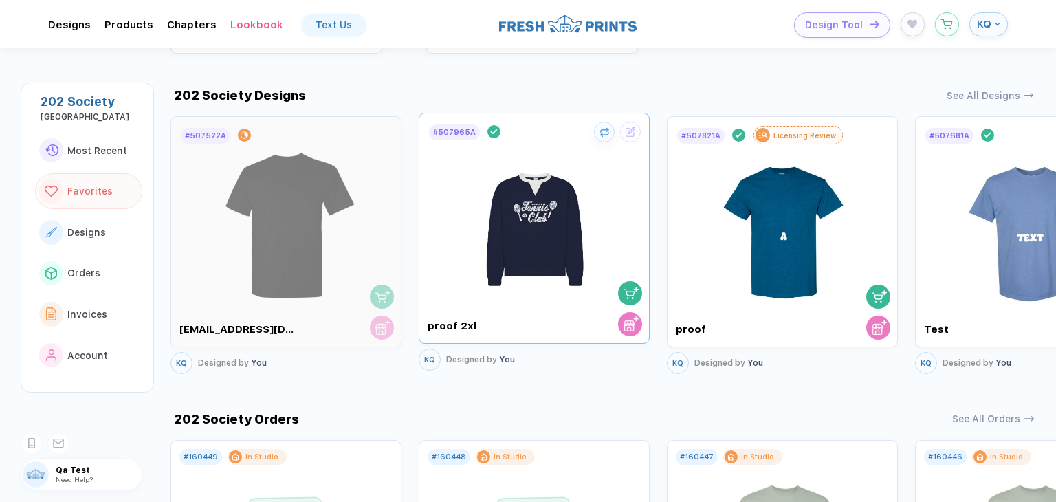
scroll to position [882, 0]
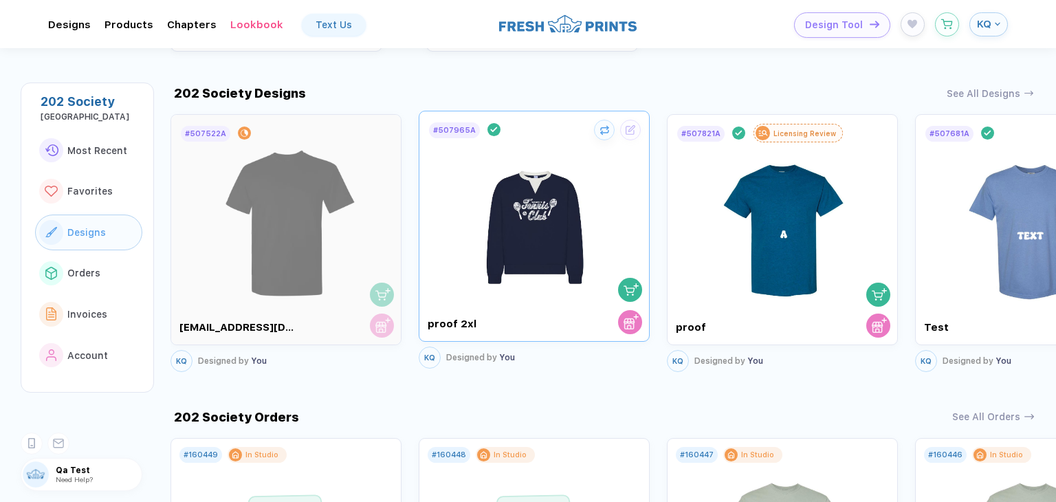
click at [630, 285] on img "button" at bounding box center [630, 289] width 15 height 15
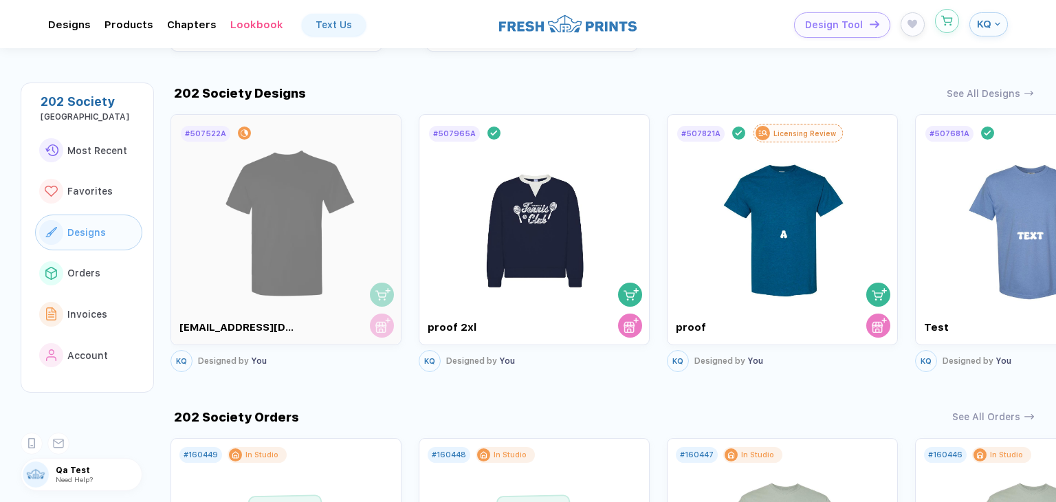
click at [948, 21] on icon "button" at bounding box center [947, 21] width 12 height 10
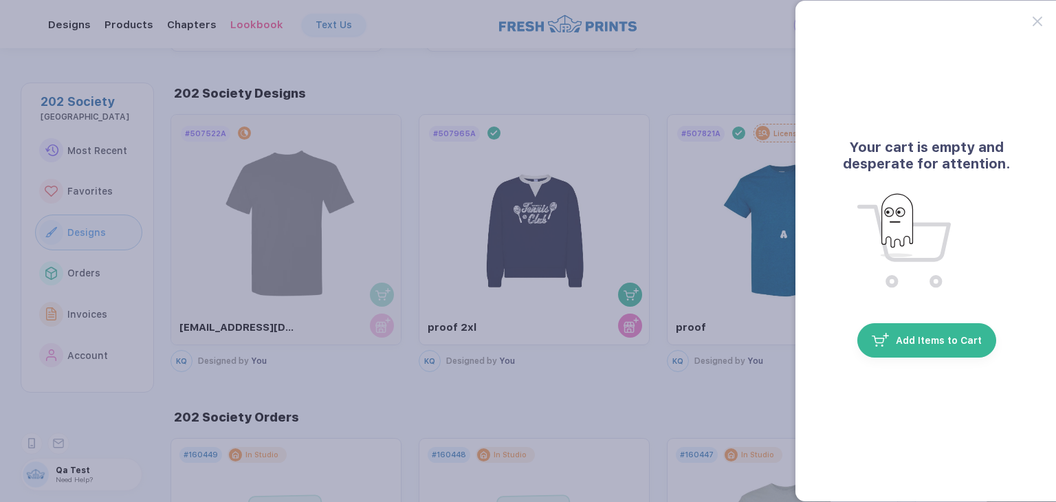
click at [735, 69] on button "button" at bounding box center [528, 251] width 1056 height 502
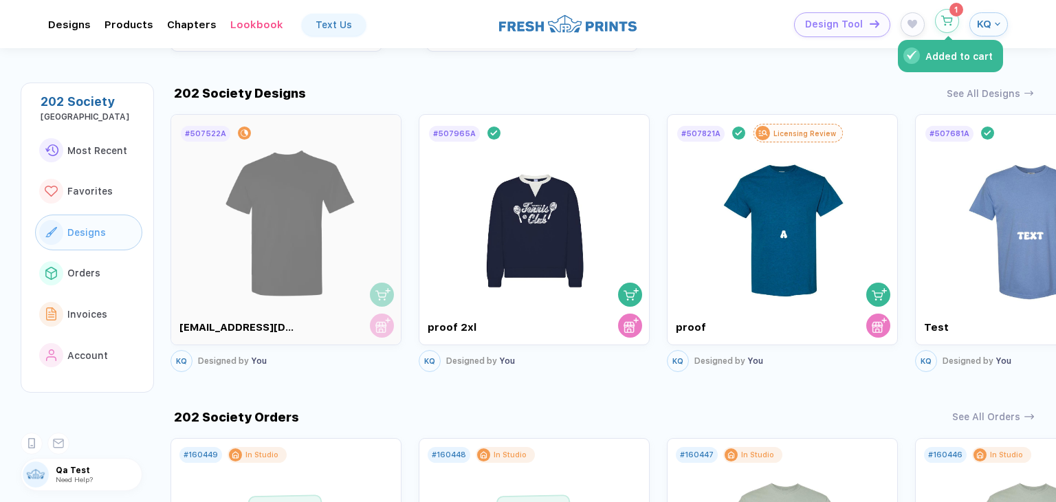
click at [947, 21] on icon "button" at bounding box center [947, 21] width 12 height 10
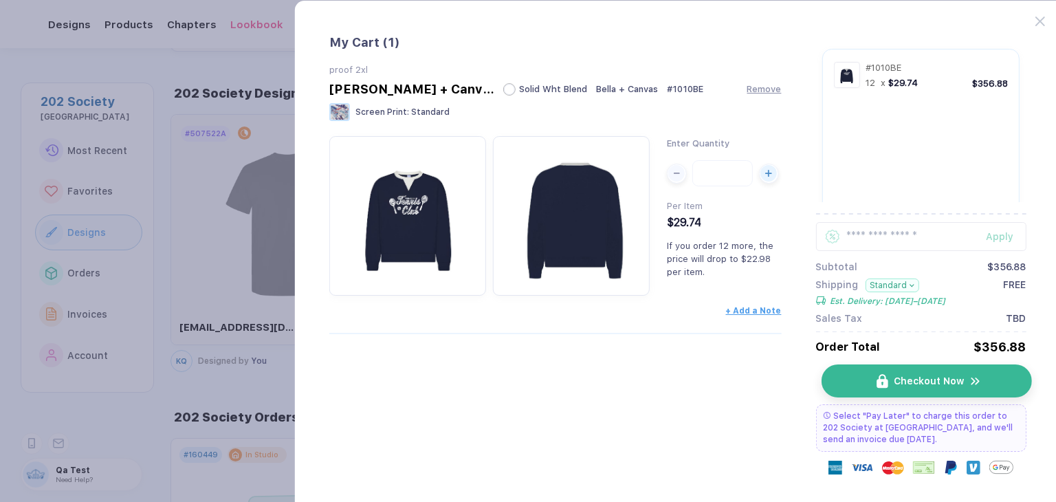
click at [902, 390] on button "Checkout Now" at bounding box center [926, 380] width 210 height 33
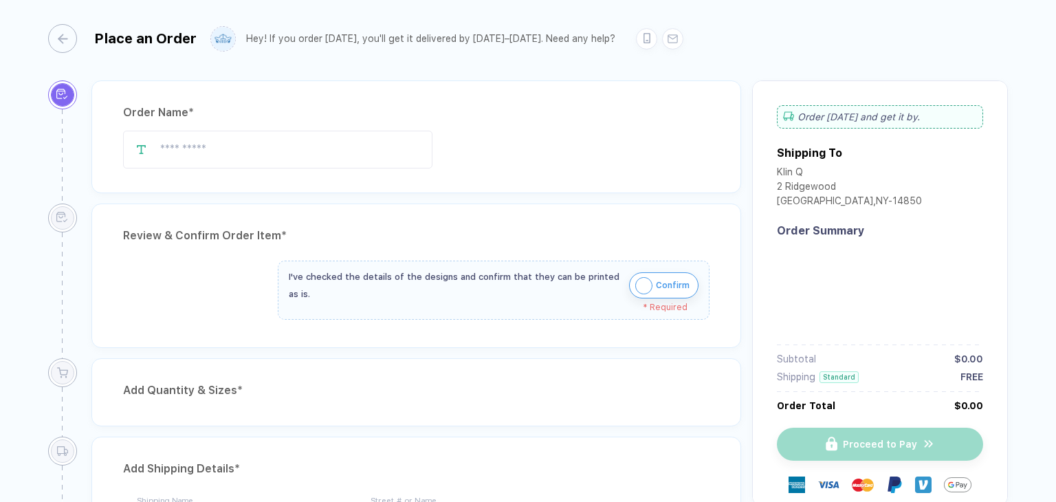
type input "*********"
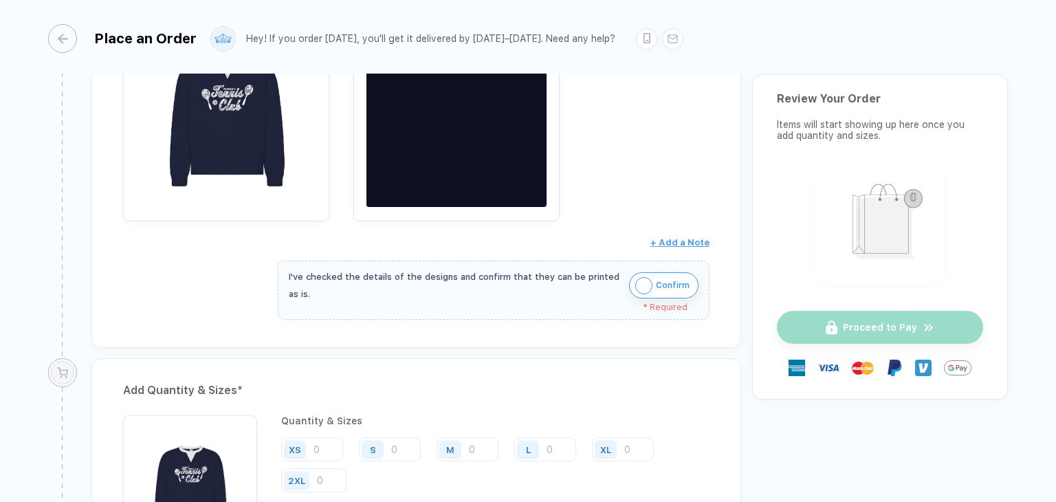
scroll to position [481, 0]
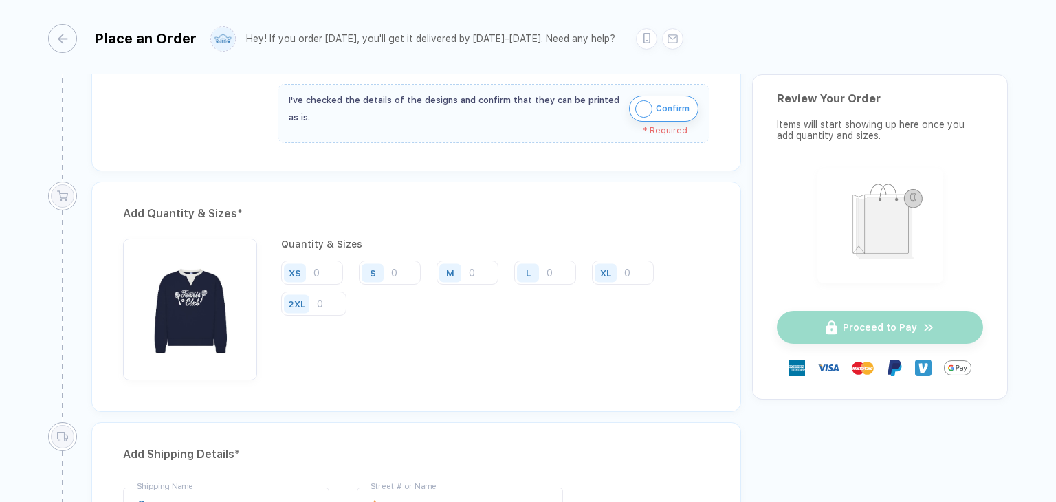
click at [656, 112] on span "Confirm" at bounding box center [673, 109] width 34 height 22
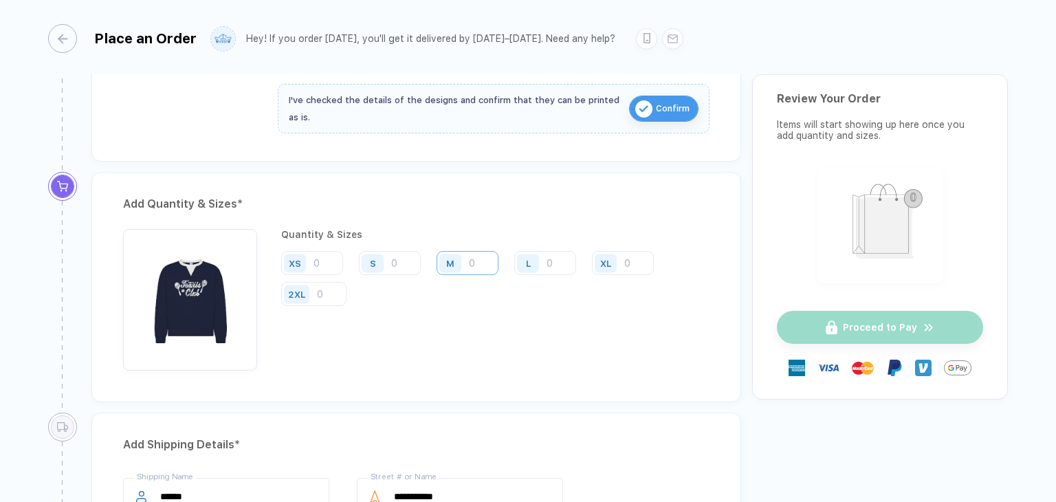
click at [496, 260] on input "number" at bounding box center [467, 263] width 62 height 24
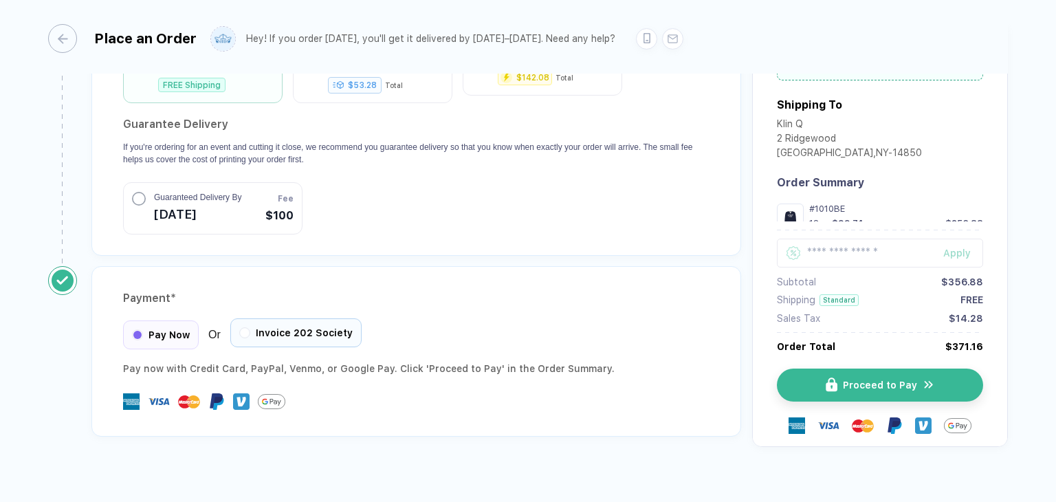
type input "12"
click at [276, 320] on div "Invoice 202 Society" at bounding box center [295, 332] width 131 height 29
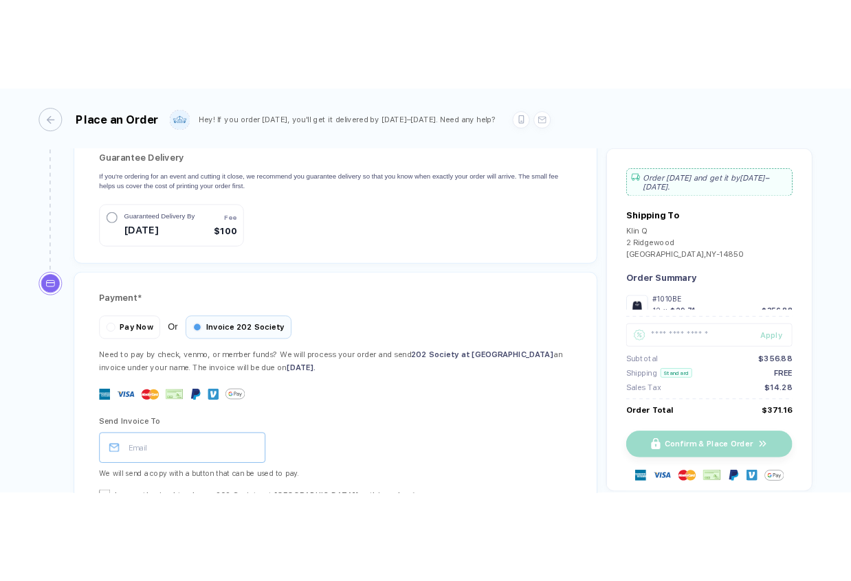
scroll to position [1337, 0]
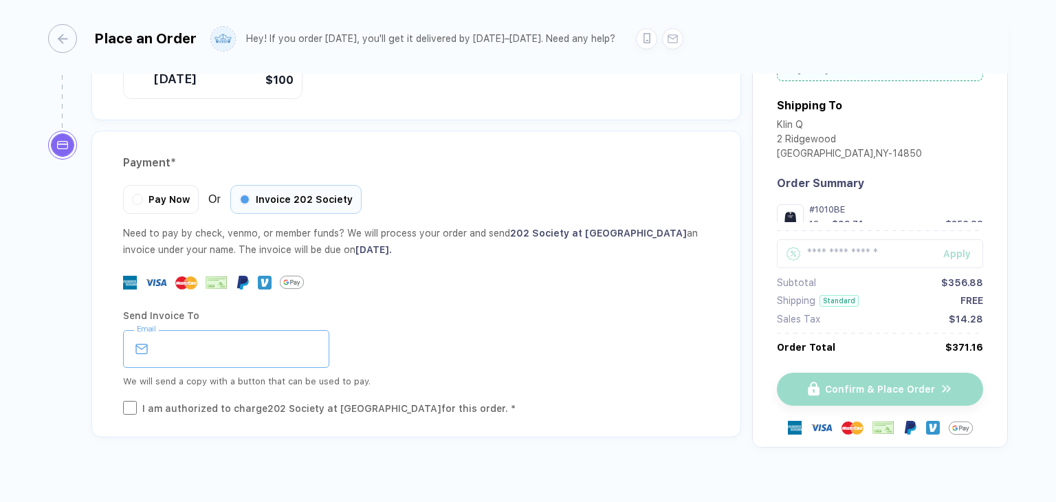
click at [228, 330] on input "email" at bounding box center [226, 349] width 206 height 38
type input "**********"
click at [221, 401] on div "I am authorized to charge 202 Society at [GEOGRAPHIC_DATA] for this order. *" at bounding box center [328, 408] width 373 height 15
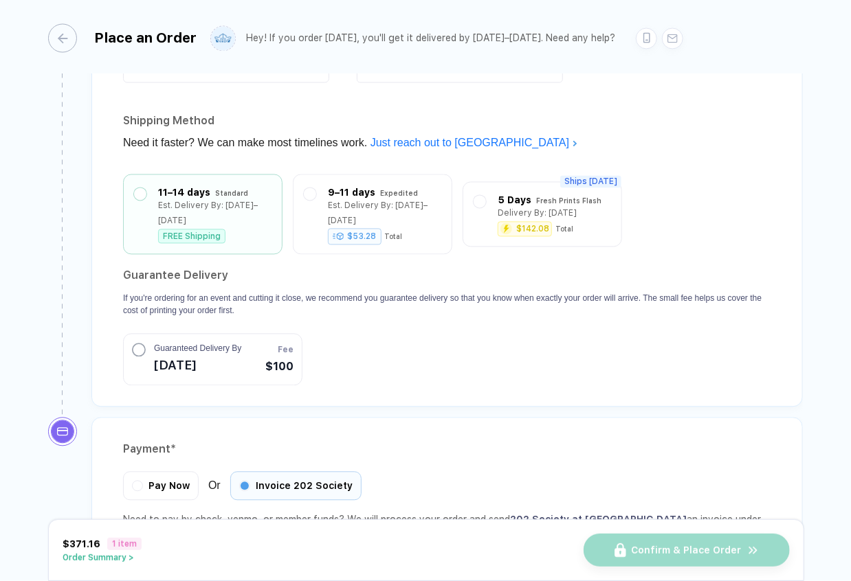
scroll to position [1247, 0]
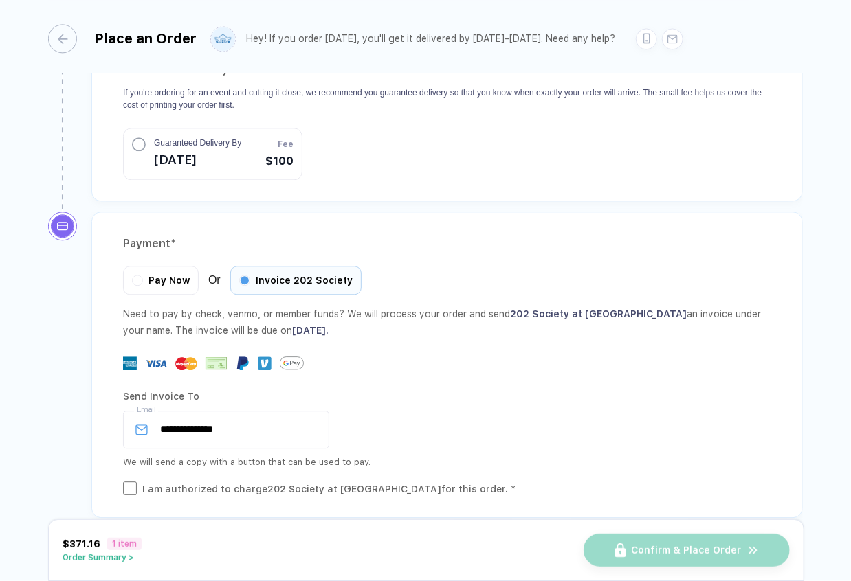
click at [139, 276] on button "button" at bounding box center [137, 280] width 8 height 8
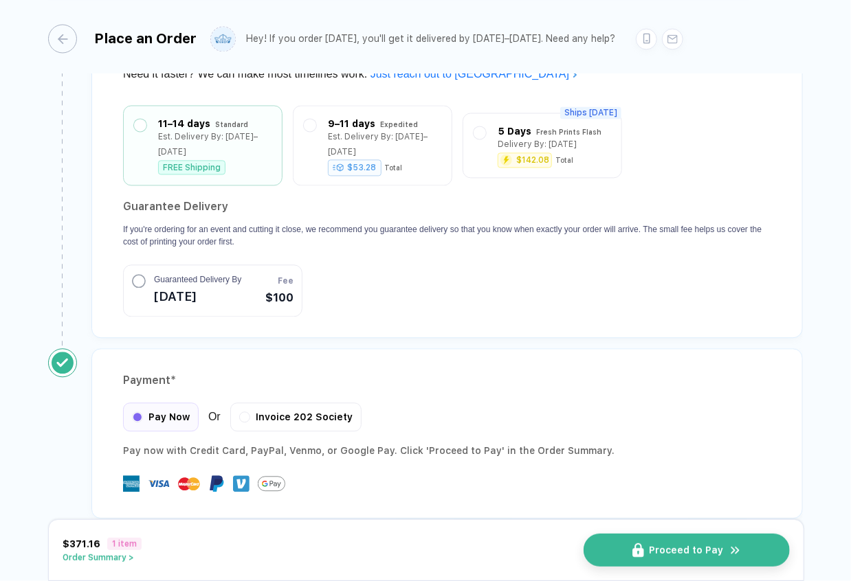
click at [710, 501] on button "Proceed to Pay" at bounding box center [687, 550] width 206 height 33
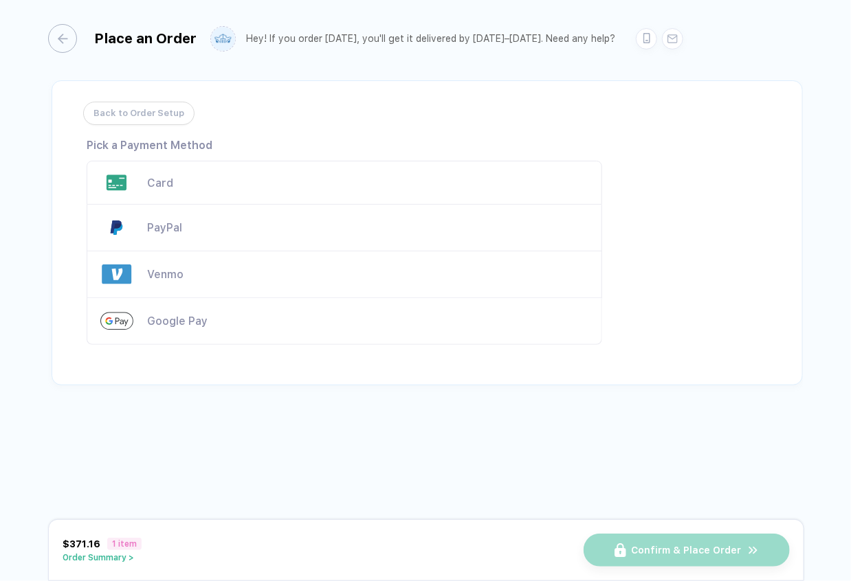
click at [201, 179] on div "Card" at bounding box center [367, 183] width 441 height 13
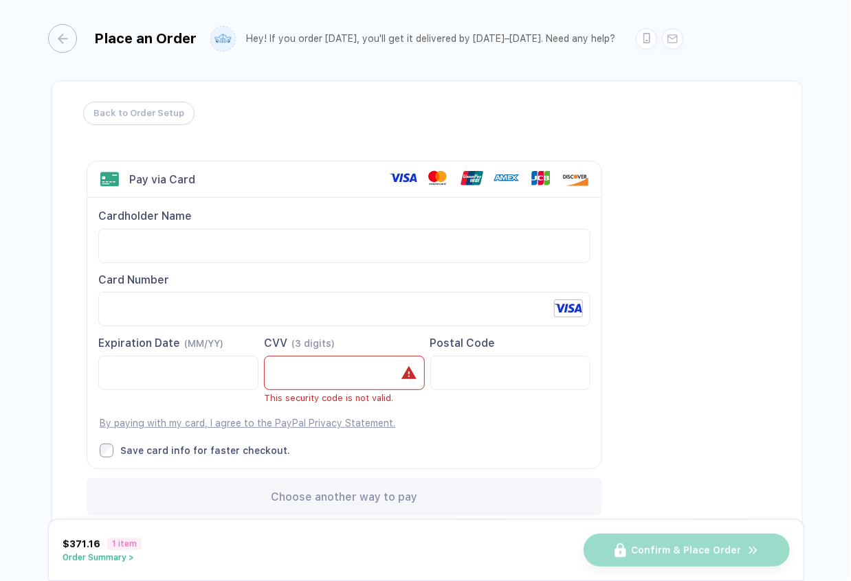
click at [360, 372] on iframe at bounding box center [344, 373] width 137 height 33
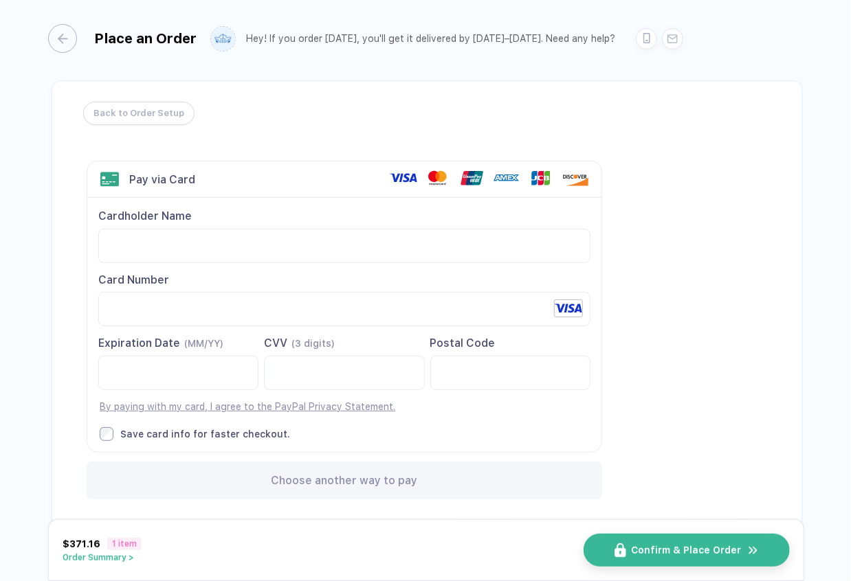
click at [747, 501] on img "button" at bounding box center [753, 550] width 12 height 13
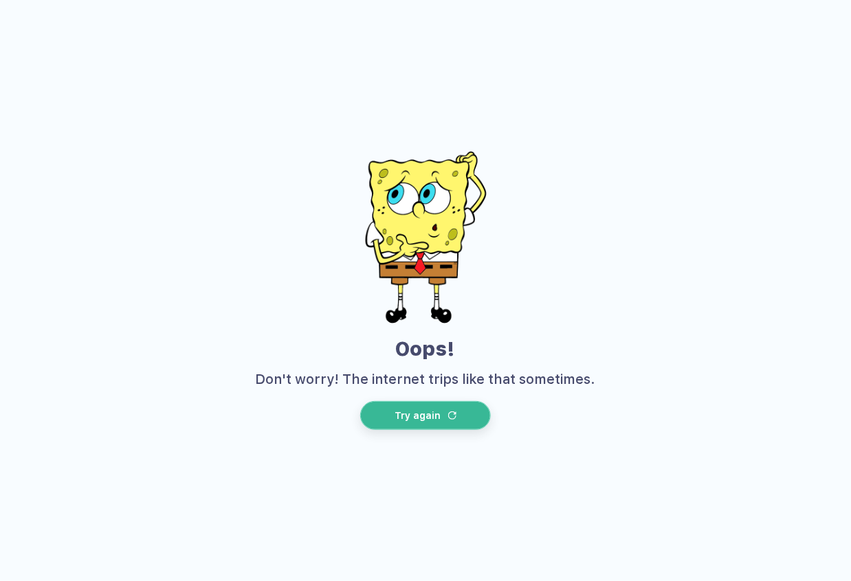
click at [462, 418] on button "Try again" at bounding box center [425, 415] width 131 height 29
